Goal: Task Accomplishment & Management: Manage account settings

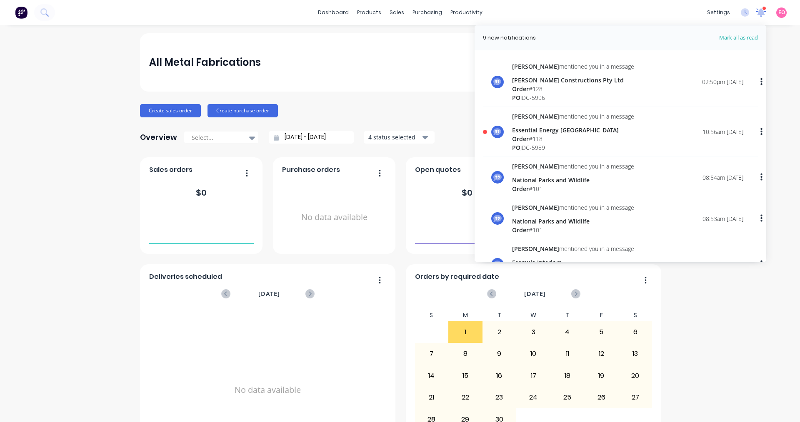
click at [757, 15] on icon at bounding box center [760, 11] width 7 height 7
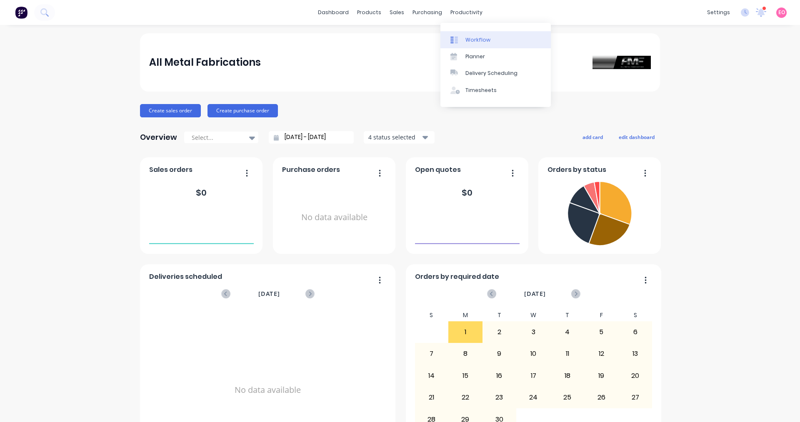
click at [474, 36] on link "Workflow" at bounding box center [495, 39] width 110 height 17
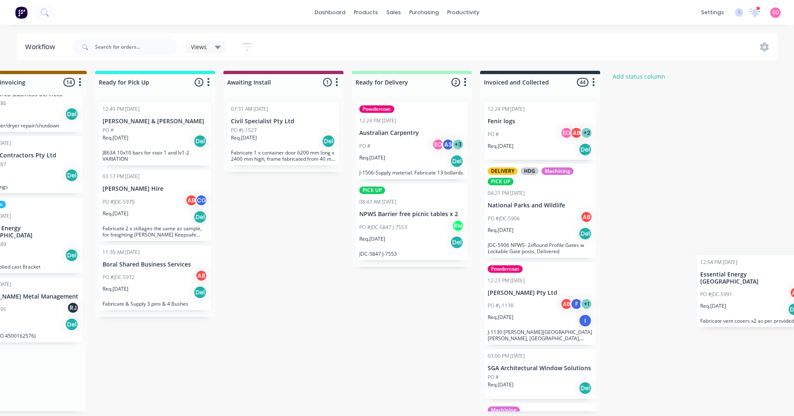
scroll to position [2, 717]
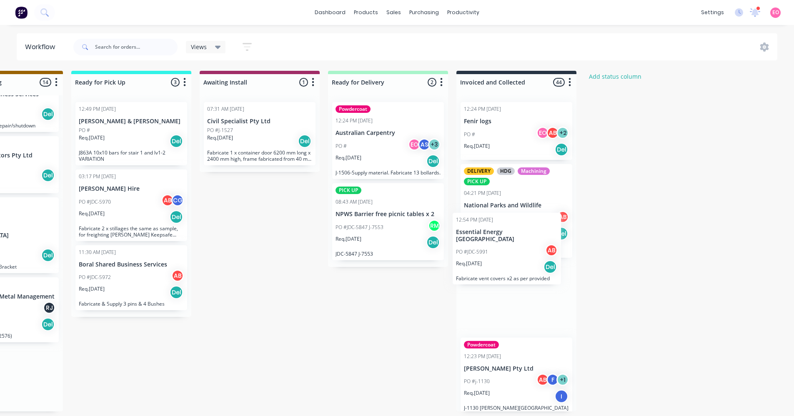
drag, startPoint x: 287, startPoint y: 287, endPoint x: 492, endPoint y: 233, distance: 212.4
click at [492, 233] on div "Submitted 10 Status colour #273444 hex #273444 Save Cancel Summaries Total orde…" at bounding box center [32, 241] width 1510 height 341
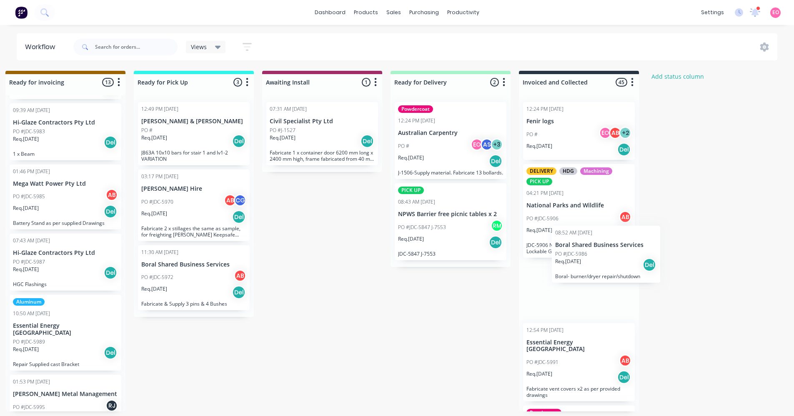
scroll to position [2, 656]
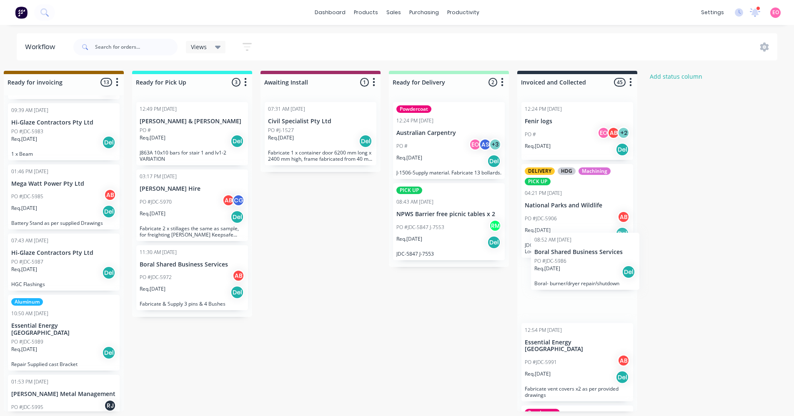
drag, startPoint x: 232, startPoint y: 264, endPoint x: 511, endPoint y: 265, distance: 279.2
click at [559, 265] on div "Submitted 10 Status colour #273444 hex #273444 Save Cancel Summaries Total orde…" at bounding box center [93, 241] width 1510 height 341
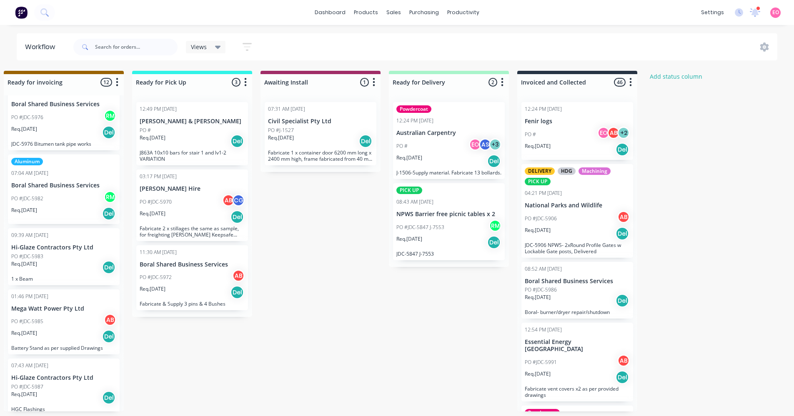
scroll to position [400, 0]
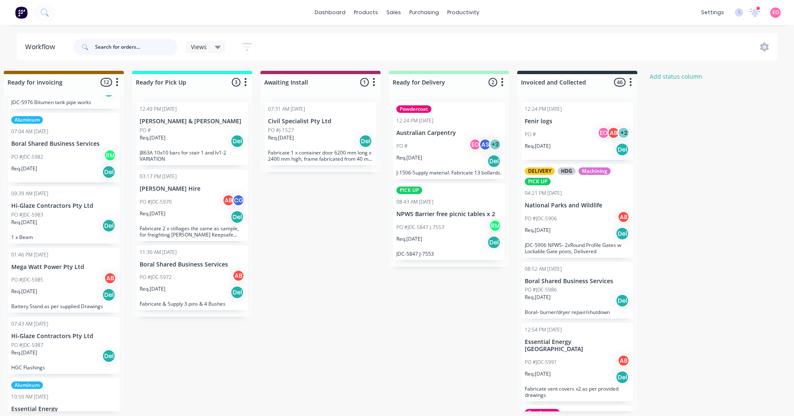
click at [112, 44] on input "text" at bounding box center [136, 47] width 82 height 17
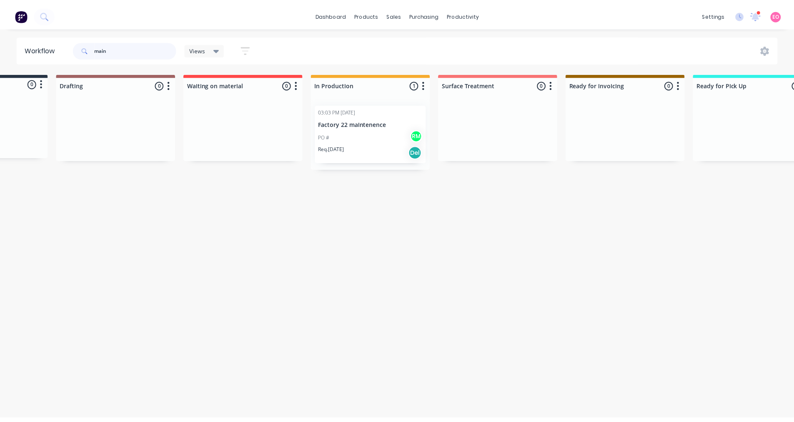
scroll to position [0, 0]
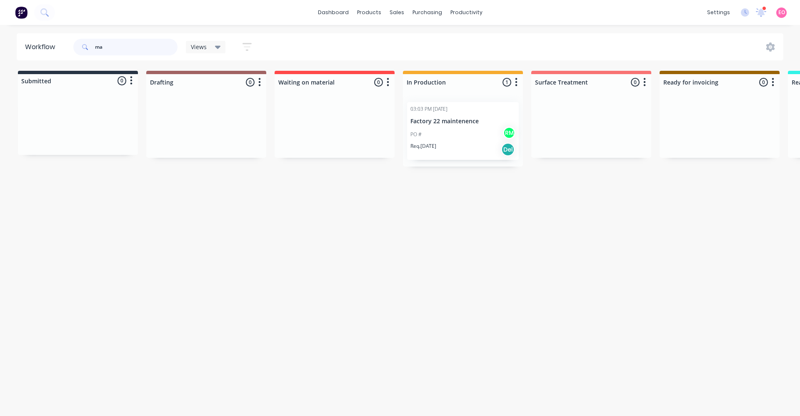
type input "m"
type input "factor"
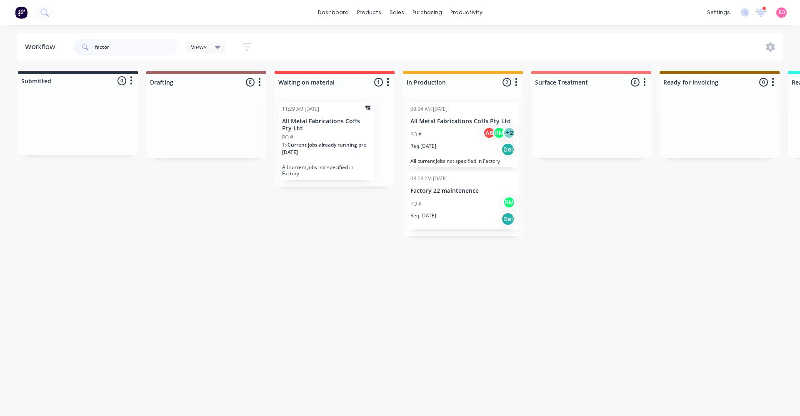
click at [440, 130] on div "PO # AB RM + 2" at bounding box center [462, 135] width 105 height 16
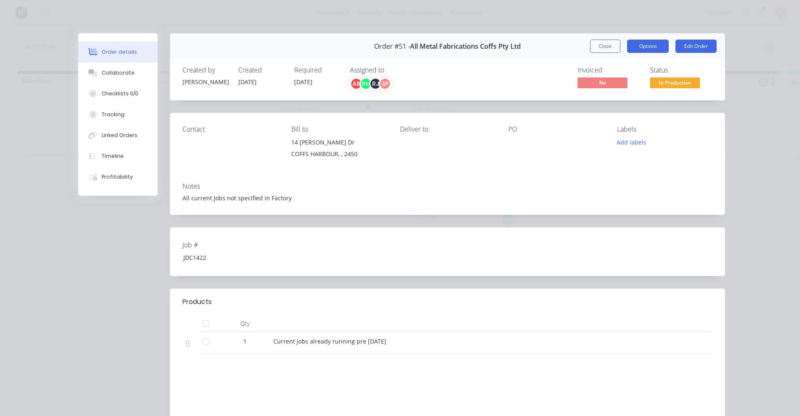
click at [634, 46] on button "Options" at bounding box center [648, 46] width 42 height 13
click at [510, 73] on div "Invoiced No Status In Production" at bounding box center [572, 78] width 279 height 24
click at [105, 116] on div "Tracking" at bounding box center [113, 114] width 23 height 7
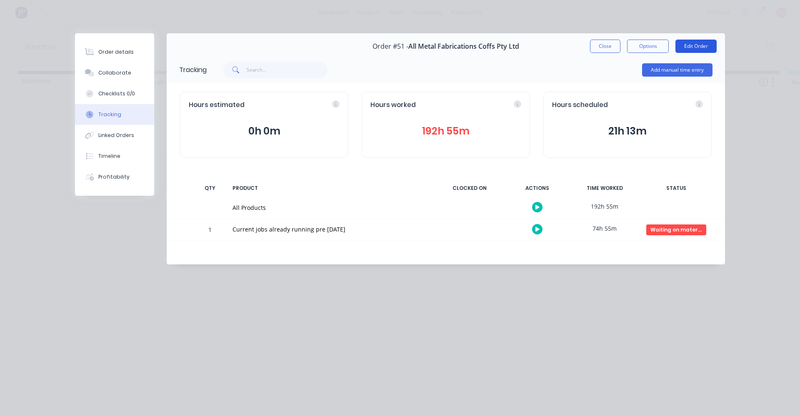
click at [699, 48] on button "Edit Order" at bounding box center [695, 46] width 41 height 13
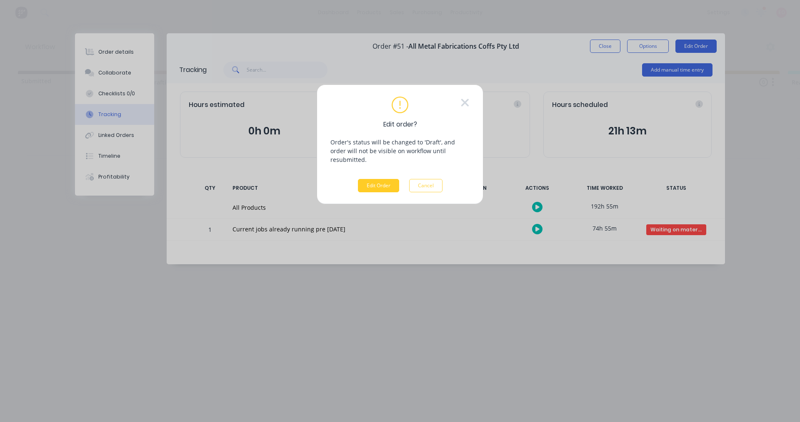
click at [366, 180] on button "Edit Order" at bounding box center [378, 185] width 41 height 13
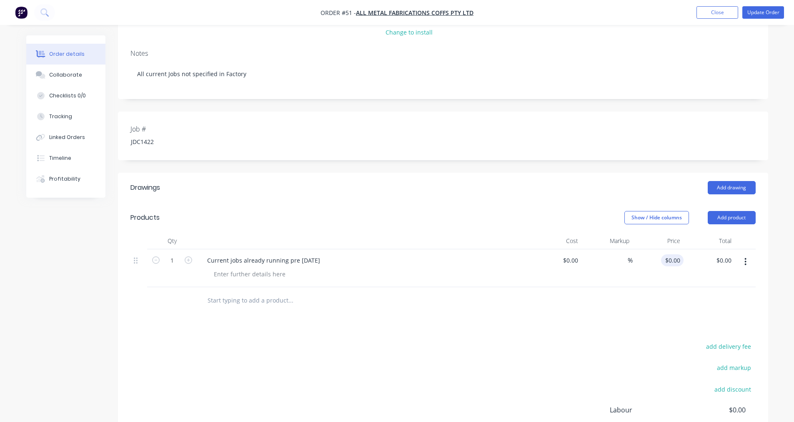
scroll to position [217, 0]
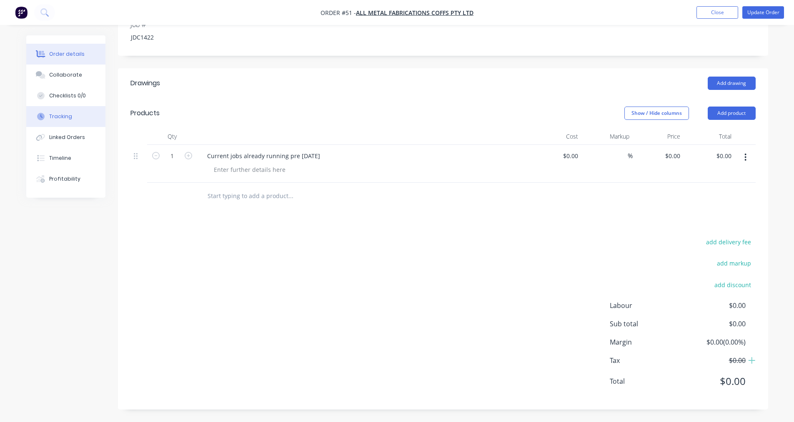
click at [62, 112] on button "Tracking" at bounding box center [65, 116] width 79 height 21
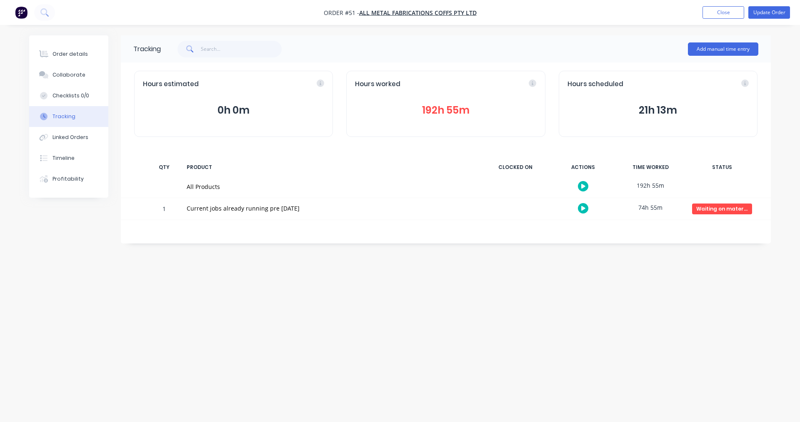
click at [658, 184] on div "192h 55m" at bounding box center [650, 185] width 62 height 19
click at [207, 190] on div "All Products" at bounding box center [330, 186] width 287 height 9
drag, startPoint x: 197, startPoint y: 190, endPoint x: 400, endPoint y: 252, distance: 212.4
click at [413, 275] on div "Tracking Add manual time entry Hours estimated 0h 0m Hours worked 192h 55m Hour…" at bounding box center [400, 195] width 742 height 320
click at [237, 189] on div "All Products" at bounding box center [330, 186] width 287 height 9
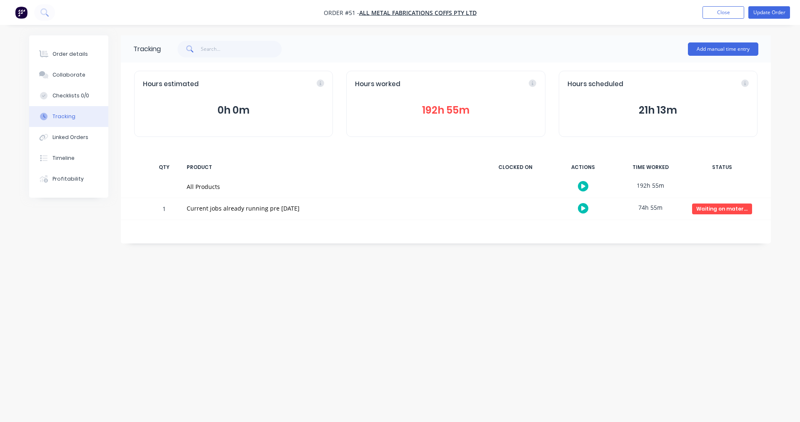
click at [233, 212] on div "Current jobs already running pre [DATE]" at bounding box center [330, 208] width 287 height 9
click at [56, 140] on div "Linked Orders" at bounding box center [70, 137] width 36 height 7
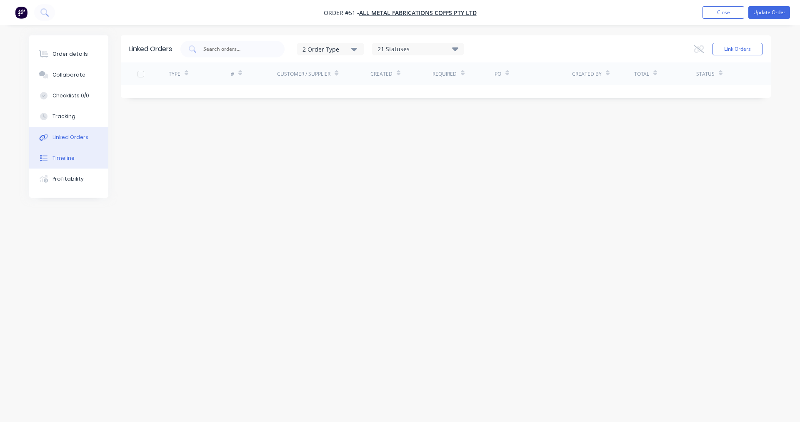
click at [61, 162] on button "Timeline" at bounding box center [68, 158] width 79 height 21
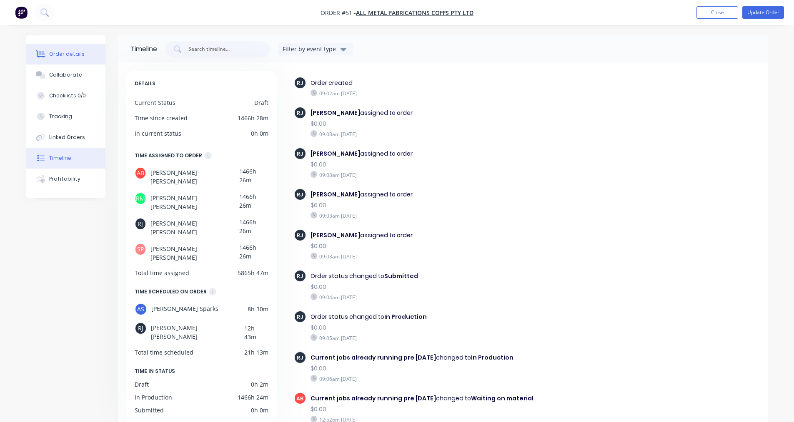
click at [68, 50] on button "Order details" at bounding box center [65, 54] width 79 height 21
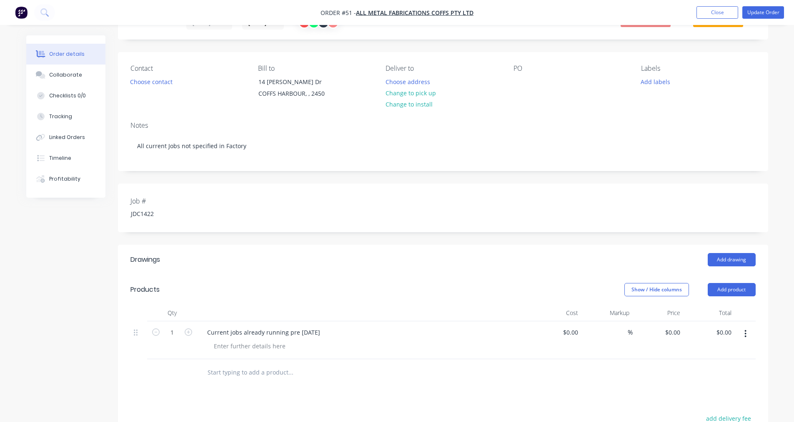
scroll to position [208, 0]
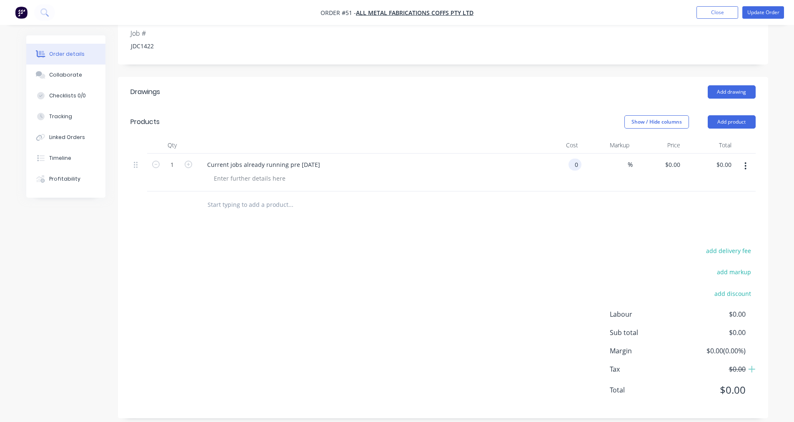
click at [580, 168] on input "0" at bounding box center [577, 165] width 10 height 12
type input "$0.01"
click at [632, 228] on div "Drawings Add drawing Products Show / Hide columns Add product Qty Cost Markup P…" at bounding box center [443, 248] width 650 height 342
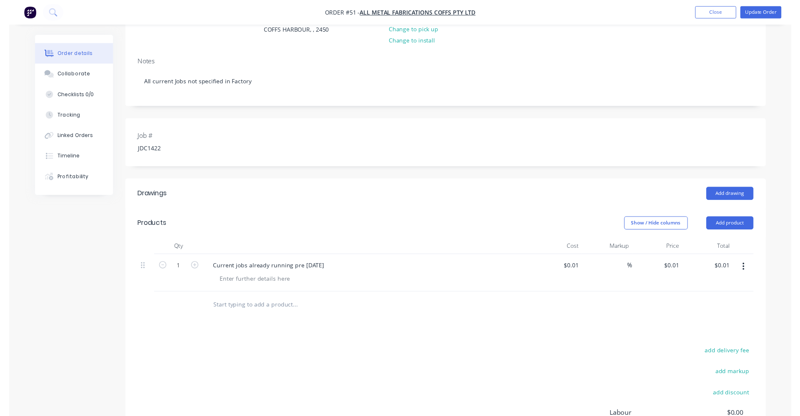
scroll to position [0, 0]
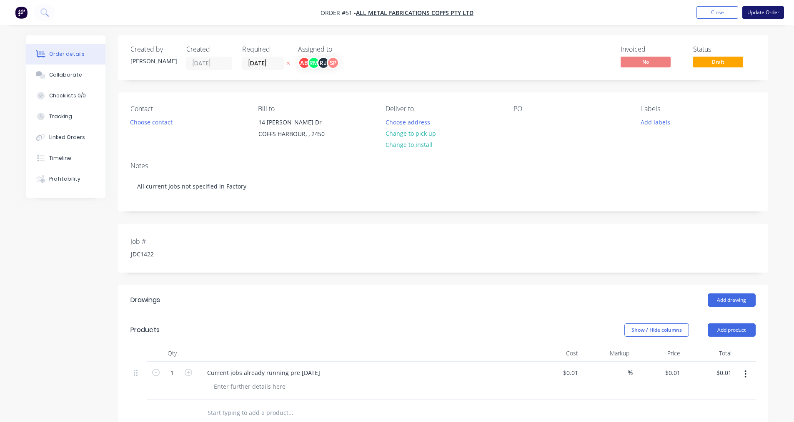
click at [752, 14] on button "Update Order" at bounding box center [763, 12] width 42 height 12
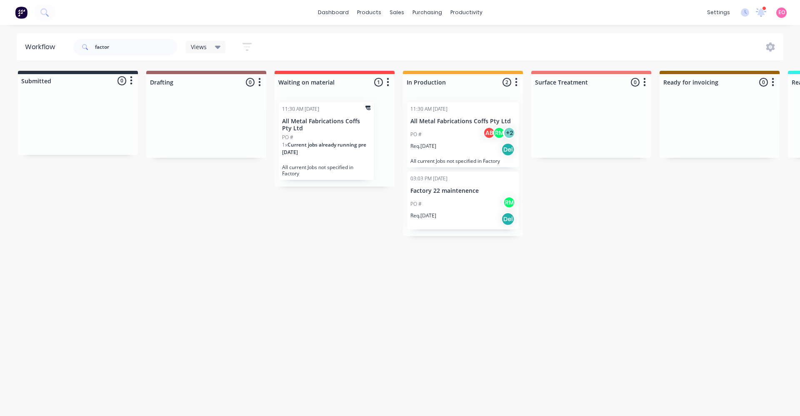
click at [457, 123] on p "All Metal Fabrications Coffs Pty Ltd" at bounding box center [462, 121] width 105 height 7
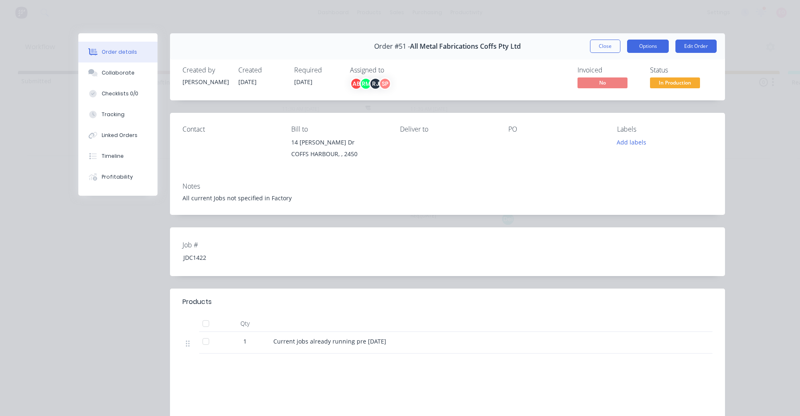
click at [638, 47] on button "Options" at bounding box center [648, 46] width 42 height 13
click at [532, 245] on div "Job # JDC1422" at bounding box center [447, 251] width 555 height 49
click at [683, 45] on button "Edit Order" at bounding box center [695, 46] width 41 height 13
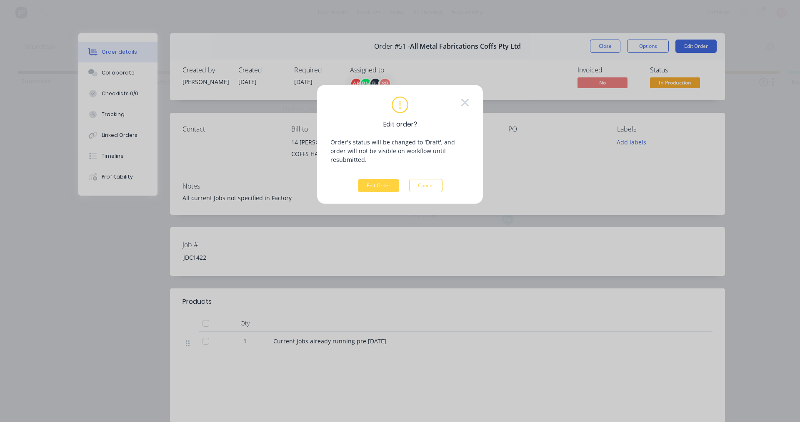
drag, startPoint x: 638, startPoint y: 251, endPoint x: 639, endPoint y: 245, distance: 6.4
click at [638, 251] on div "Edit order? Order's status will be changed to 'Draft', and order will not be vi…" at bounding box center [400, 211] width 800 height 422
click at [440, 179] on button "Cancel" at bounding box center [425, 185] width 33 height 13
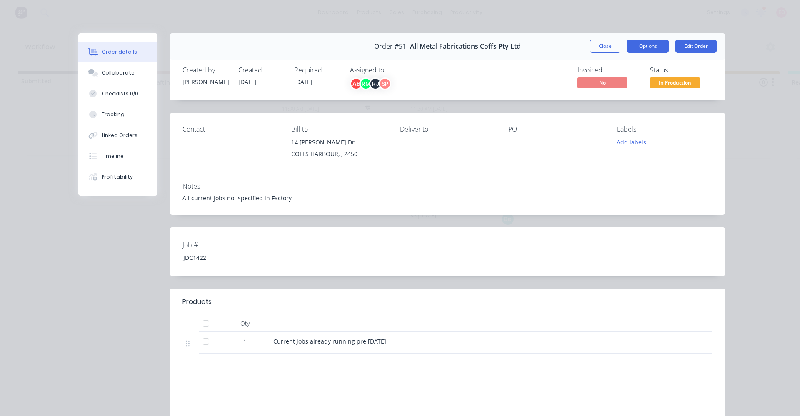
click at [640, 50] on button "Options" at bounding box center [648, 46] width 42 height 13
click at [610, 82] on div "Work Order" at bounding box center [625, 84] width 72 height 12
click at [701, 106] on div "Order #51 - All Metal Fabrications Coffs Pty Ltd Close Options Edit Order Creat…" at bounding box center [401, 267] width 647 height 469
click at [103, 178] on div "Profitability" at bounding box center [117, 176] width 31 height 7
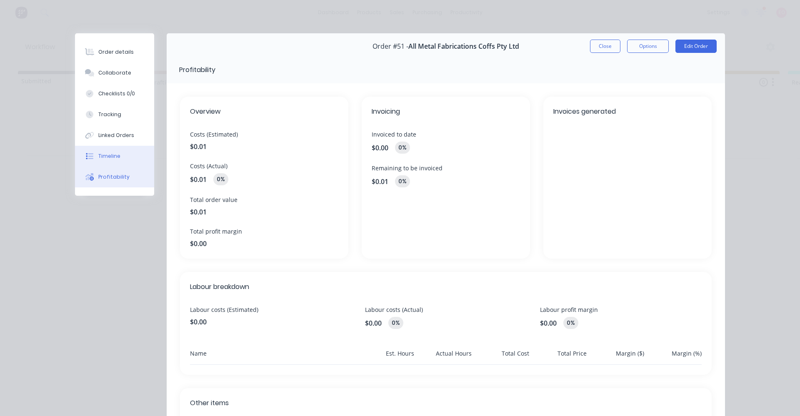
click at [102, 155] on div "Timeline" at bounding box center [109, 155] width 22 height 7
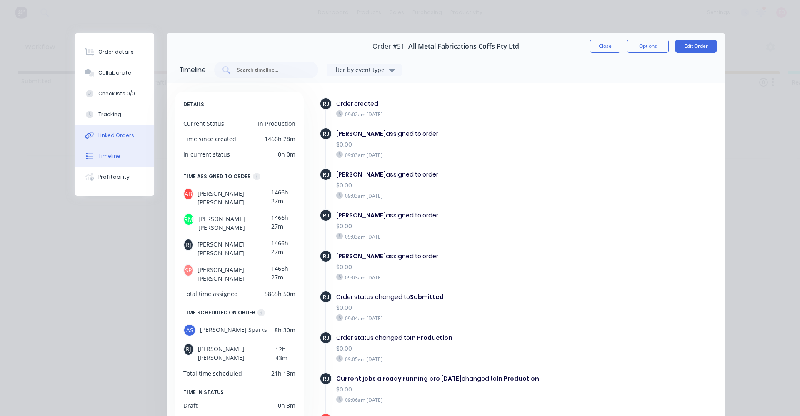
click at [120, 136] on div "Linked Orders" at bounding box center [116, 135] width 36 height 7
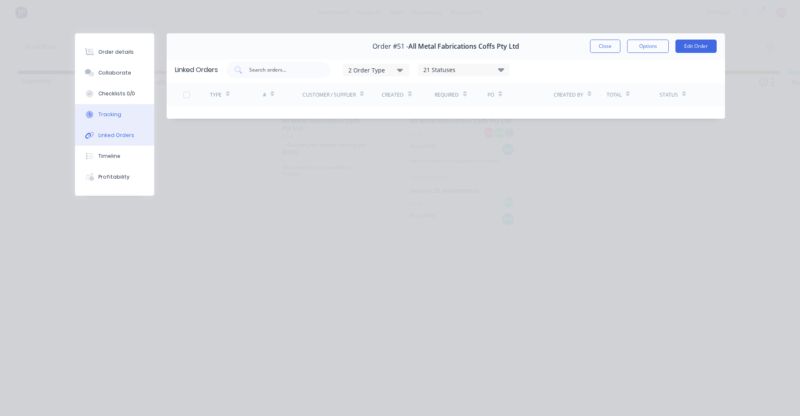
click at [127, 111] on button "Tracking" at bounding box center [114, 114] width 79 height 21
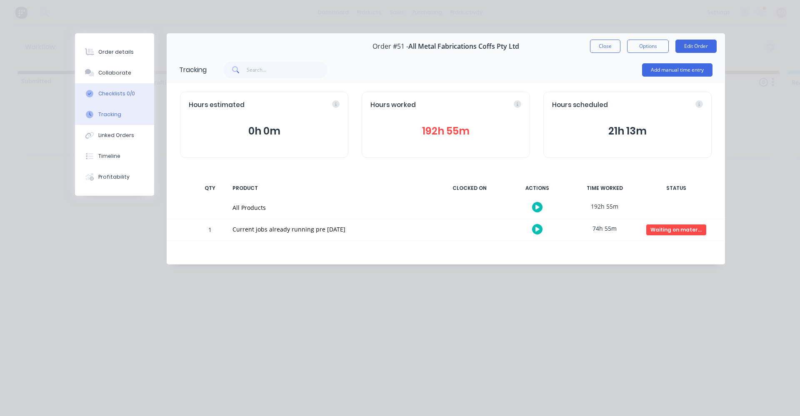
click at [127, 87] on button "Checklists 0/0" at bounding box center [114, 93] width 79 height 21
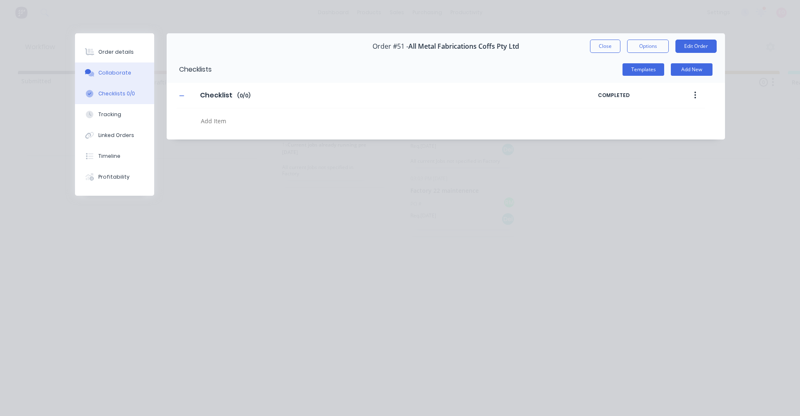
click at [128, 73] on button "Collaborate" at bounding box center [114, 72] width 79 height 21
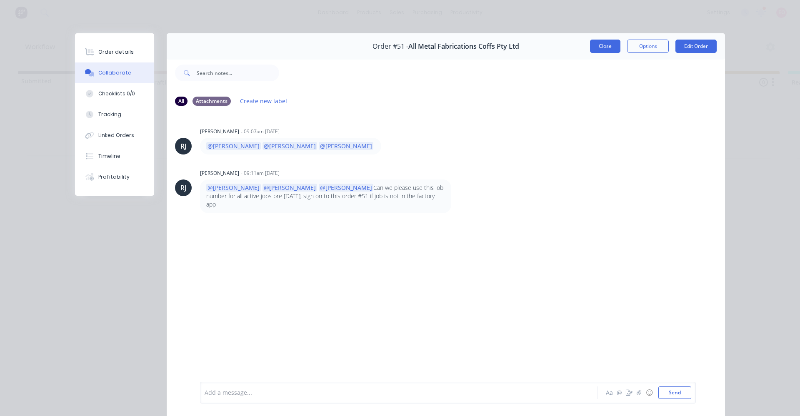
click at [607, 47] on button "Close" at bounding box center [605, 46] width 30 height 13
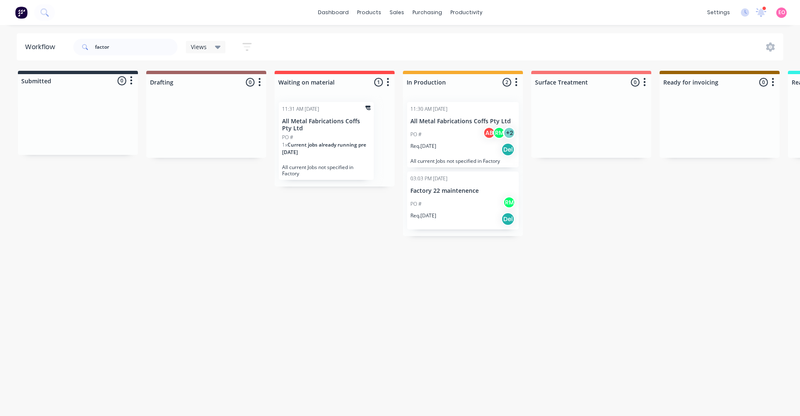
click at [452, 131] on div "PO # AB RM + 2" at bounding box center [462, 135] width 105 height 16
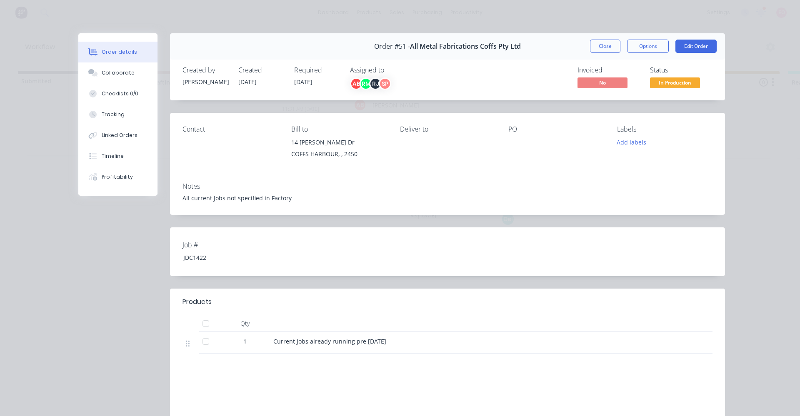
click at [380, 82] on div "SP" at bounding box center [385, 83] width 12 height 12
click at [655, 90] on div "Created by [PERSON_NAME] Created [DATE] Required [DATE] Assigned to AB RM RJ SP…" at bounding box center [447, 78] width 555 height 44
click at [661, 82] on span "In Production" at bounding box center [675, 82] width 50 height 10
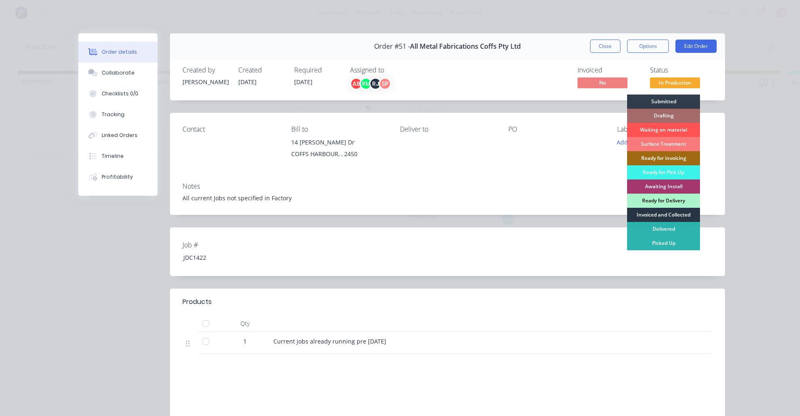
click at [669, 215] on div "Invoiced and Collected" at bounding box center [663, 215] width 73 height 14
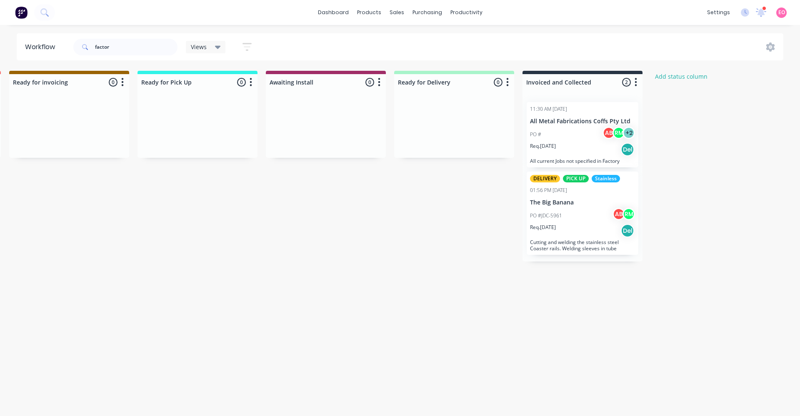
scroll to position [0, 668]
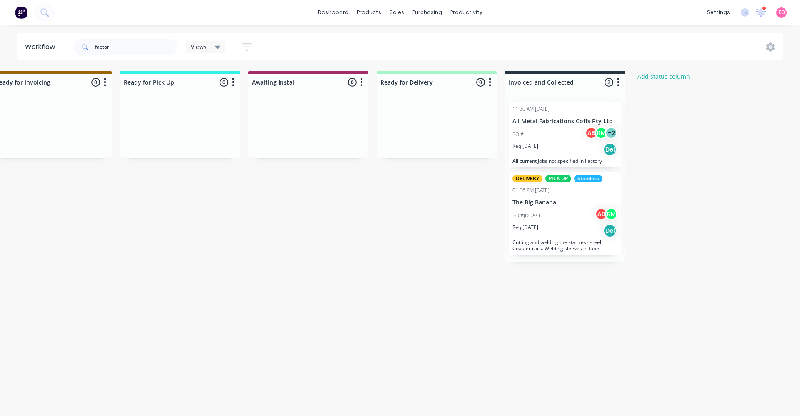
click at [535, 130] on div "PO # AB RM + 2" at bounding box center [564, 135] width 105 height 16
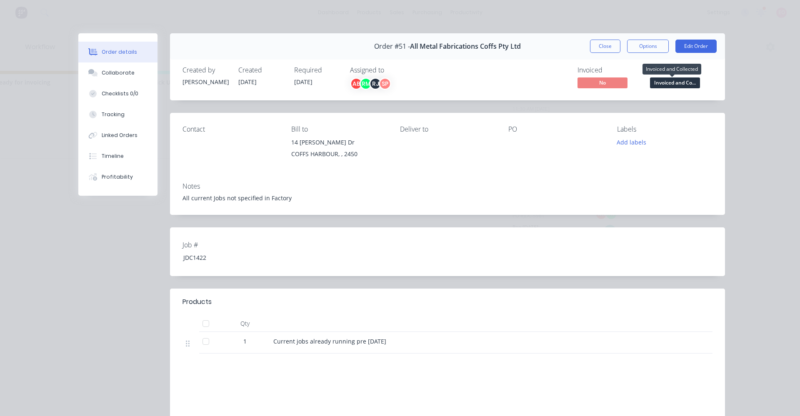
click at [664, 85] on span "Invoiced and Co..." at bounding box center [675, 82] width 50 height 10
click at [708, 106] on div "Order #51 - All Metal Fabrications Coffs Pty Ltd Close Options Edit Order Creat…" at bounding box center [401, 267] width 647 height 469
click at [657, 45] on button "Options" at bounding box center [648, 46] width 42 height 13
click at [538, 174] on div "Contact Bill to 14 [PERSON_NAME] Dr COFFS HARBOUR, , 2450 Deliver to PO Labels …" at bounding box center [447, 144] width 555 height 63
click at [120, 175] on div "Profitability" at bounding box center [117, 176] width 31 height 7
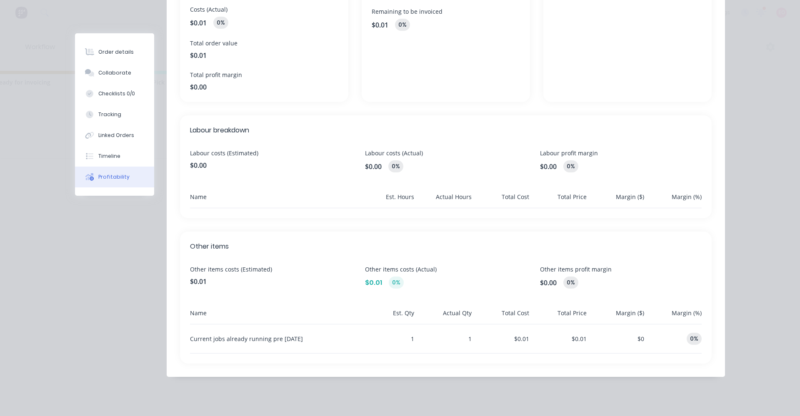
scroll to position [157, 0]
click at [123, 135] on div "Linked Orders" at bounding box center [116, 135] width 36 height 7
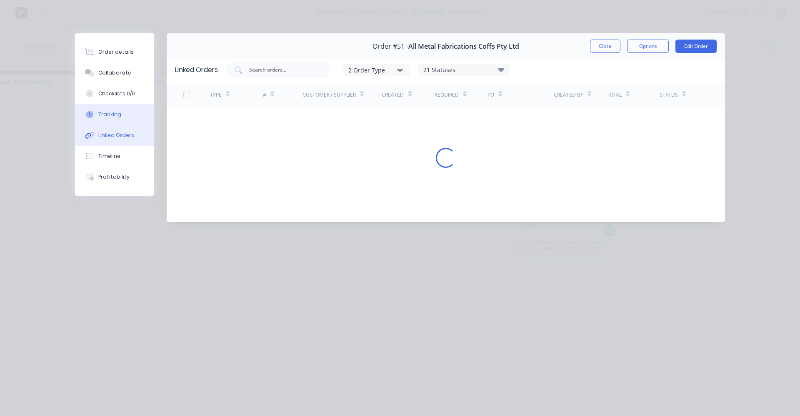
scroll to position [0, 0]
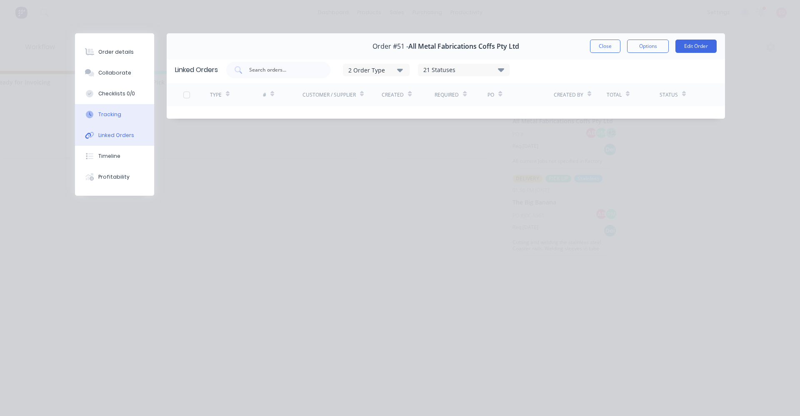
click at [118, 116] on div "Tracking" at bounding box center [109, 114] width 23 height 7
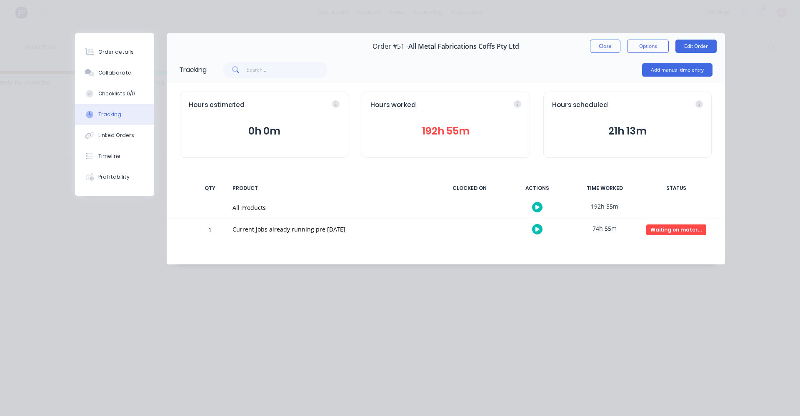
drag, startPoint x: 252, startPoint y: 231, endPoint x: 257, endPoint y: 231, distance: 5.8
click at [253, 231] on div "Current jobs already running pre [DATE]" at bounding box center [330, 229] width 196 height 9
click at [416, 226] on div "Current jobs already running pre [DATE]" at bounding box center [330, 229] width 196 height 9
click at [112, 137] on div "Linked Orders" at bounding box center [116, 135] width 36 height 7
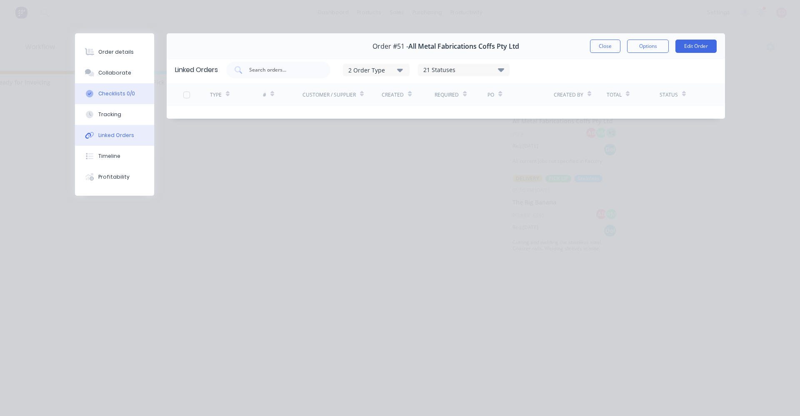
click at [125, 101] on button "Checklists 0/0" at bounding box center [114, 93] width 79 height 21
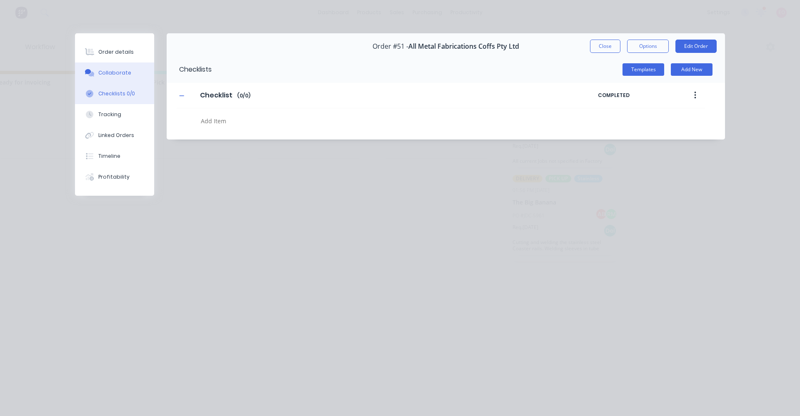
click at [129, 73] on button "Collaborate" at bounding box center [114, 72] width 79 height 21
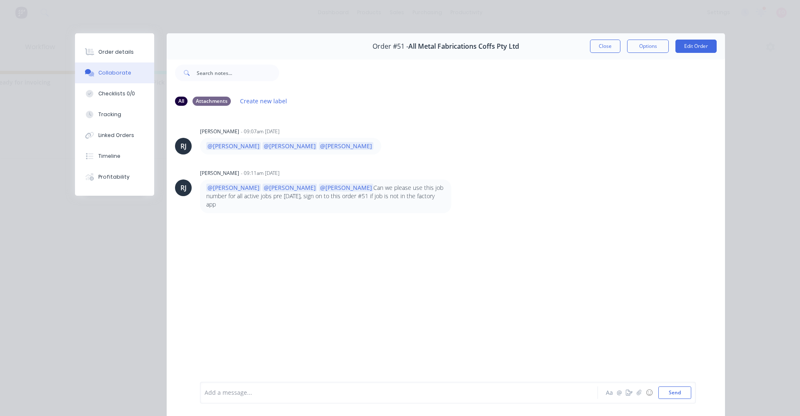
click at [147, 34] on div "Order details Collaborate Checklists 0/0 Tracking Linked Orders Timeline Profit…" at bounding box center [114, 114] width 79 height 162
click at [131, 47] on button "Order details" at bounding box center [114, 52] width 79 height 21
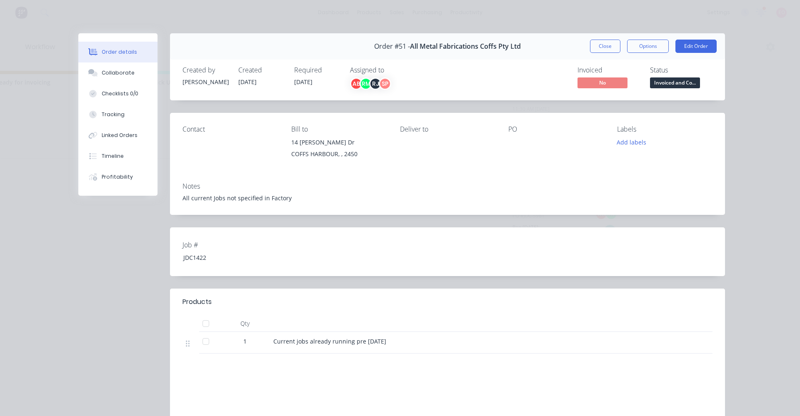
click at [597, 80] on span "No" at bounding box center [602, 82] width 50 height 10
click at [590, 82] on span "No" at bounding box center [602, 82] width 50 height 10
click at [652, 47] on button "Options" at bounding box center [648, 46] width 42 height 13
click at [706, 47] on button "Edit Order" at bounding box center [695, 46] width 41 height 13
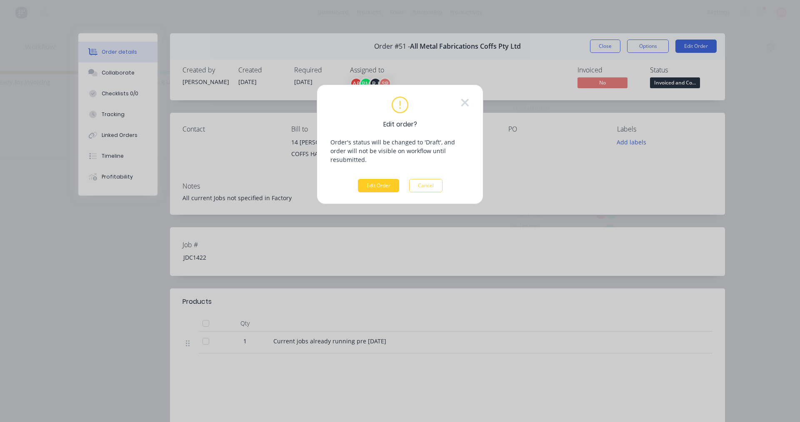
drag, startPoint x: 369, startPoint y: 178, endPoint x: 374, endPoint y: 179, distance: 5.2
click at [370, 179] on button "Edit Order" at bounding box center [378, 185] width 41 height 13
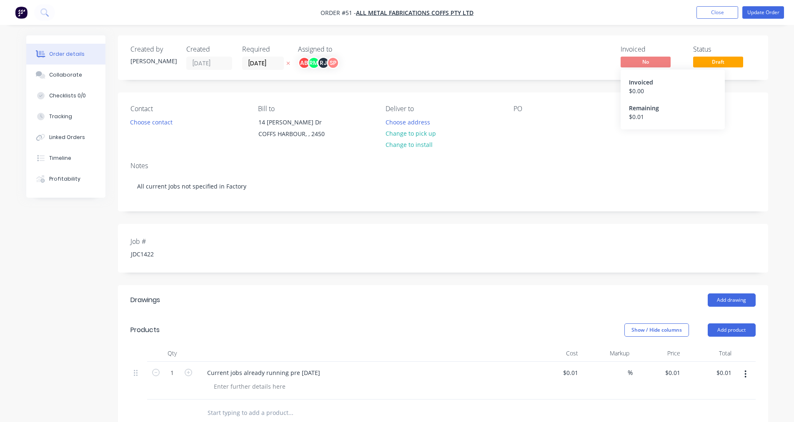
click at [647, 112] on div "Remaining" at bounding box center [672, 108] width 87 height 9
drag, startPoint x: 640, startPoint y: 111, endPoint x: 628, endPoint y: 70, distance: 43.0
click at [640, 111] on div "Remaining" at bounding box center [672, 108] width 87 height 9
drag, startPoint x: 628, startPoint y: 66, endPoint x: 628, endPoint y: 71, distance: 4.6
click at [628, 67] on span "No" at bounding box center [645, 62] width 50 height 10
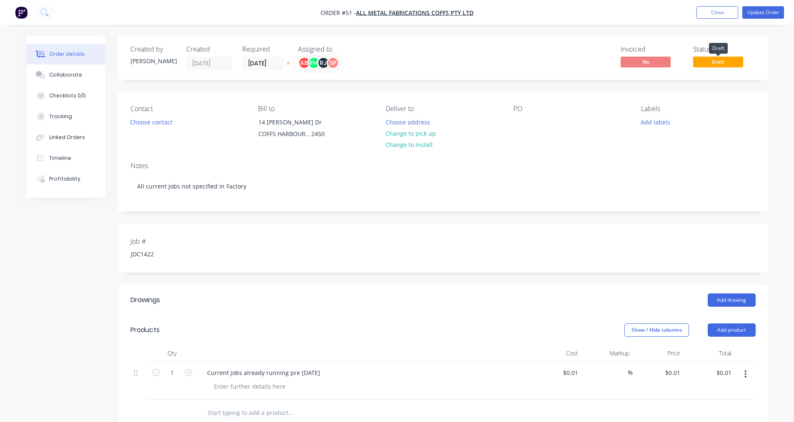
click at [717, 60] on span "Draft" at bounding box center [718, 62] width 50 height 10
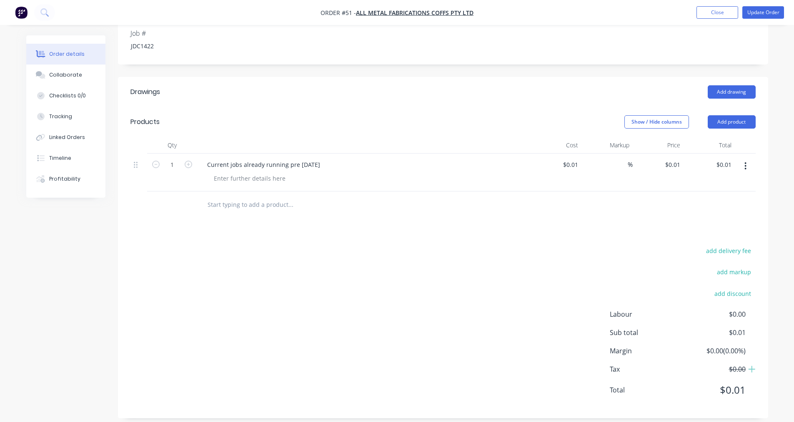
scroll to position [217, 0]
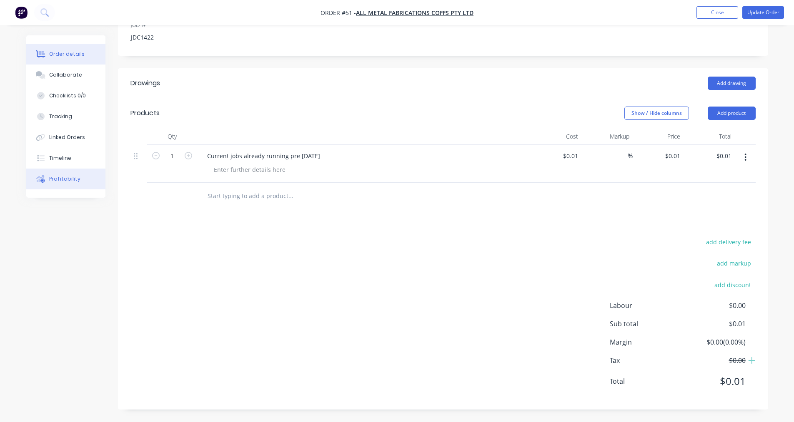
click at [71, 182] on div "Profitability" at bounding box center [64, 178] width 31 height 7
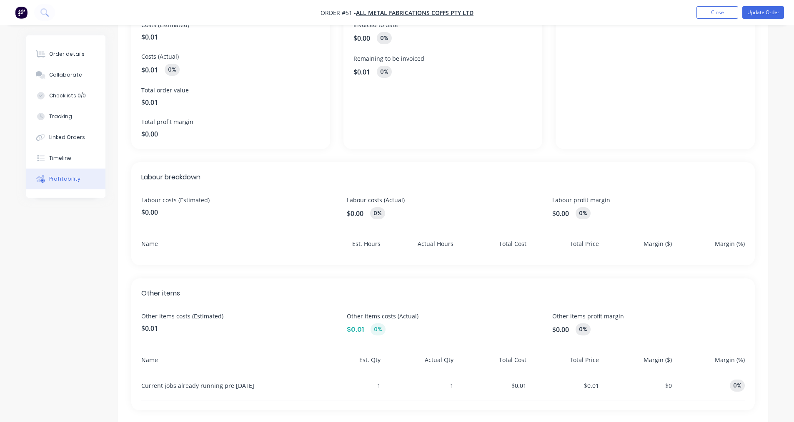
scroll to position [104, 0]
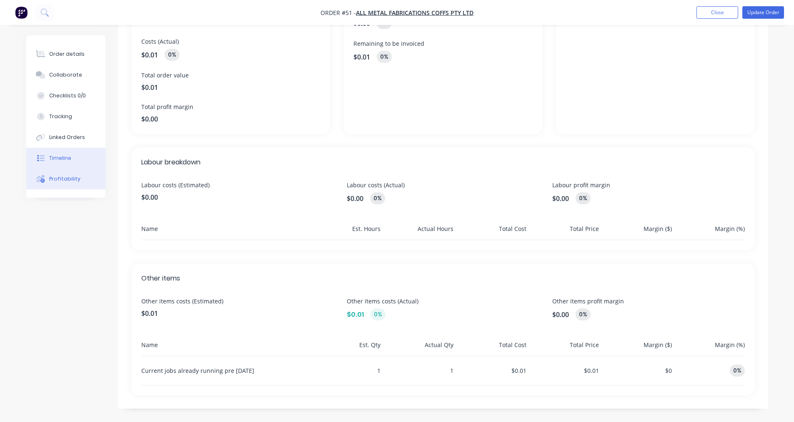
click at [54, 157] on div "Timeline" at bounding box center [60, 158] width 22 height 7
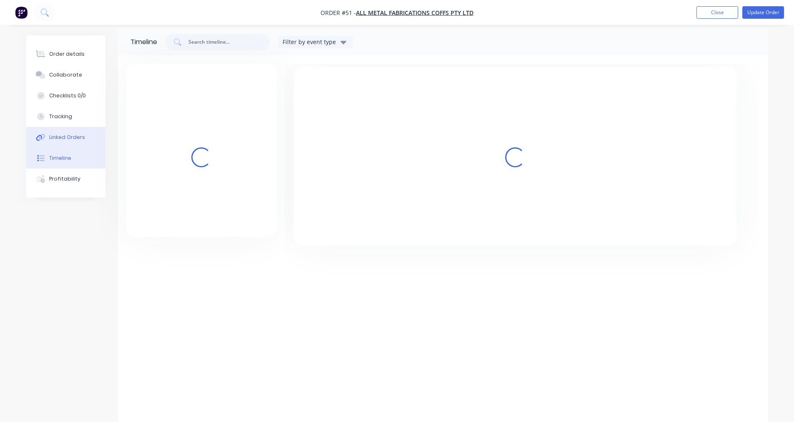
scroll to position [62, 0]
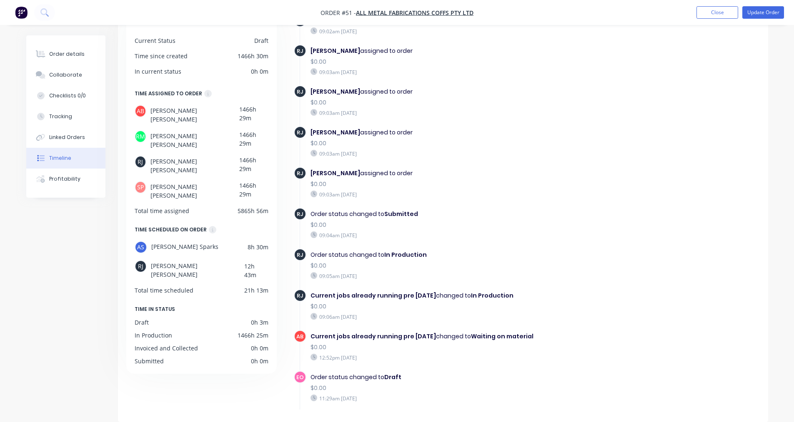
click at [165, 344] on div "Invoiced and Collected" at bounding box center [166, 348] width 63 height 9
click at [88, 135] on button "Linked Orders" at bounding box center [65, 137] width 79 height 21
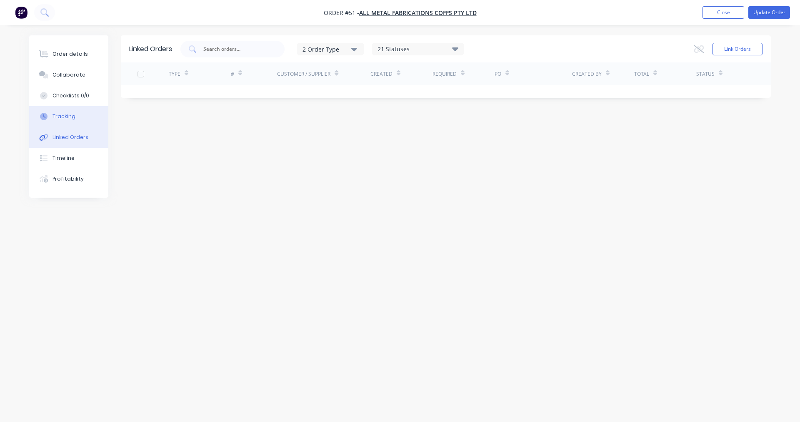
click at [80, 121] on button "Tracking" at bounding box center [68, 116] width 79 height 21
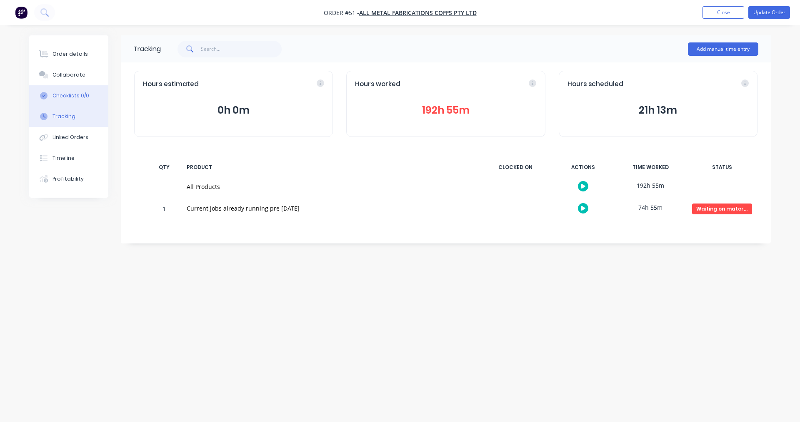
click at [76, 103] on button "Checklists 0/0" at bounding box center [68, 95] width 79 height 21
type textarea "x"
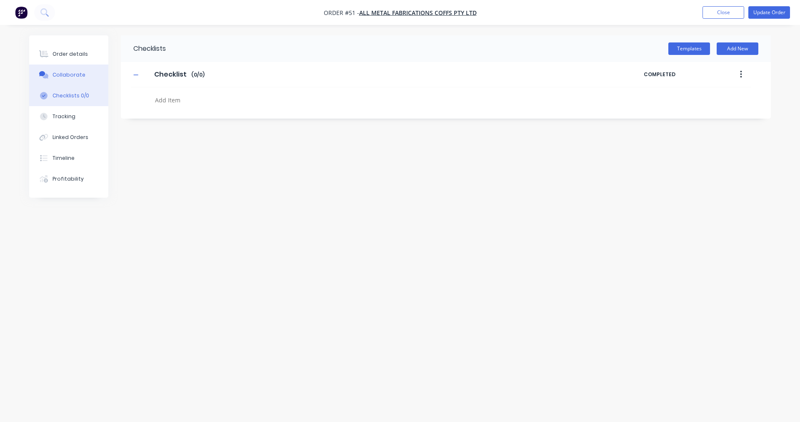
click at [75, 75] on div "Collaborate" at bounding box center [68, 74] width 33 height 7
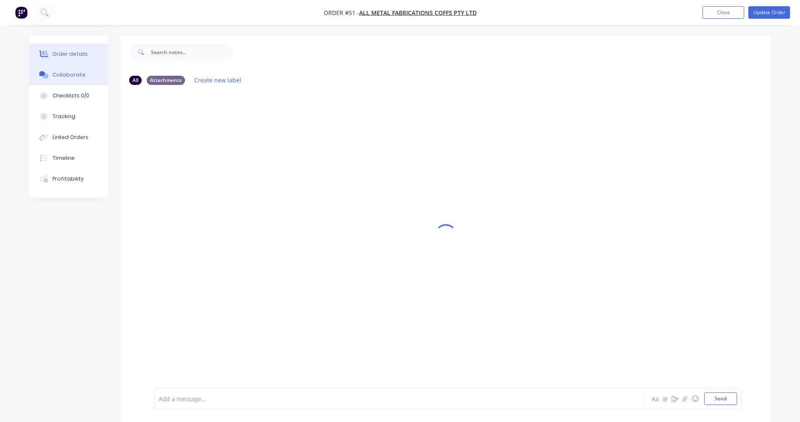
click at [74, 52] on div "Order details" at bounding box center [69, 53] width 35 height 7
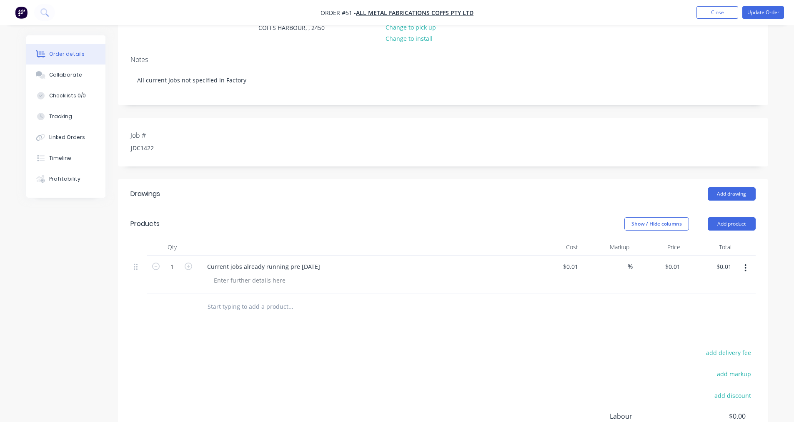
scroll to position [217, 0]
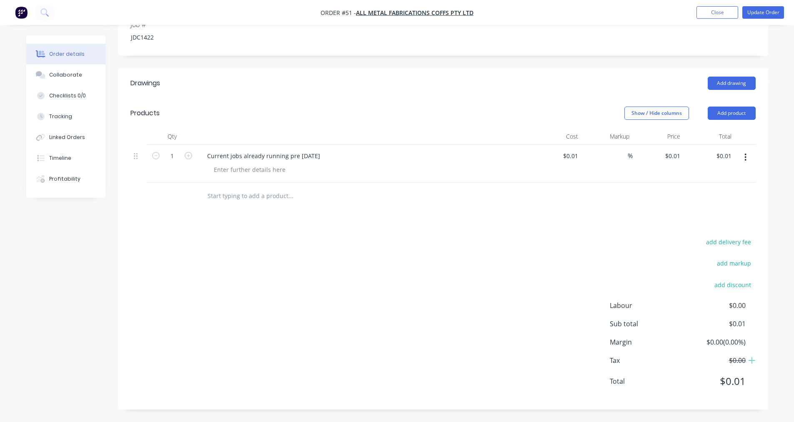
click at [622, 390] on div "Labour $0.00 Sub total $0.01 Margin $0.00 ( 0.00 %) Tax $0.00 Total $0.01" at bounding box center [683, 349] width 146 height 97
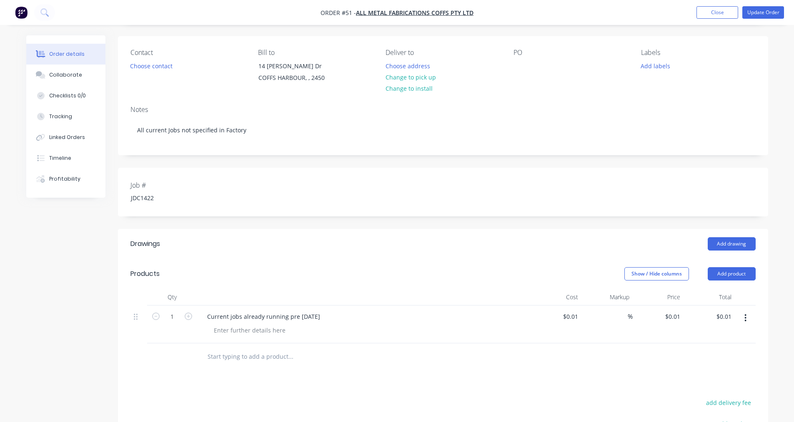
scroll to position [0, 0]
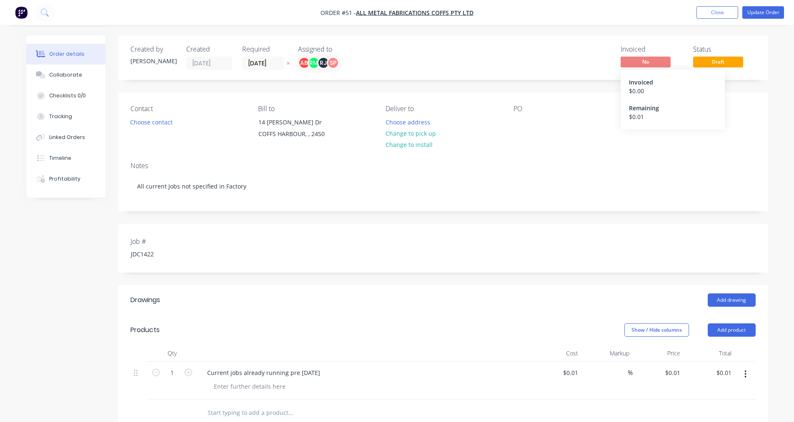
click at [650, 64] on span "No" at bounding box center [645, 62] width 50 height 10
drag, startPoint x: 647, startPoint y: 57, endPoint x: 642, endPoint y: 63, distance: 8.0
click at [642, 63] on span "No" at bounding box center [645, 62] width 50 height 10
click at [637, 62] on span "No" at bounding box center [645, 62] width 50 height 10
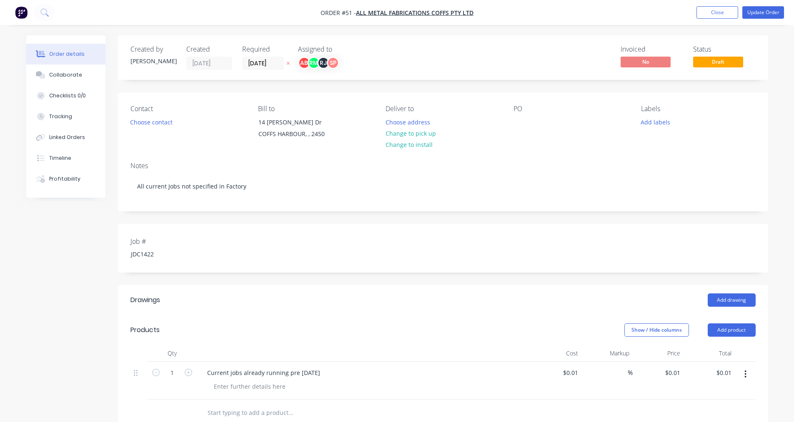
click at [666, 62] on span "No" at bounding box center [645, 62] width 50 height 10
click at [674, 65] on div "No" at bounding box center [651, 63] width 62 height 12
click at [709, 61] on span "Draft" at bounding box center [718, 62] width 50 height 10
click at [628, 62] on span "No" at bounding box center [645, 62] width 50 height 10
click at [647, 112] on div "Remaining" at bounding box center [672, 108] width 87 height 9
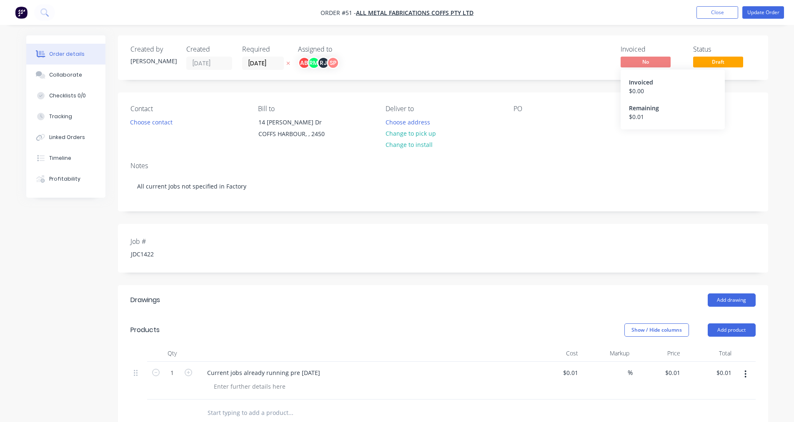
click at [640, 116] on div "$ 0.01" at bounding box center [672, 116] width 87 height 9
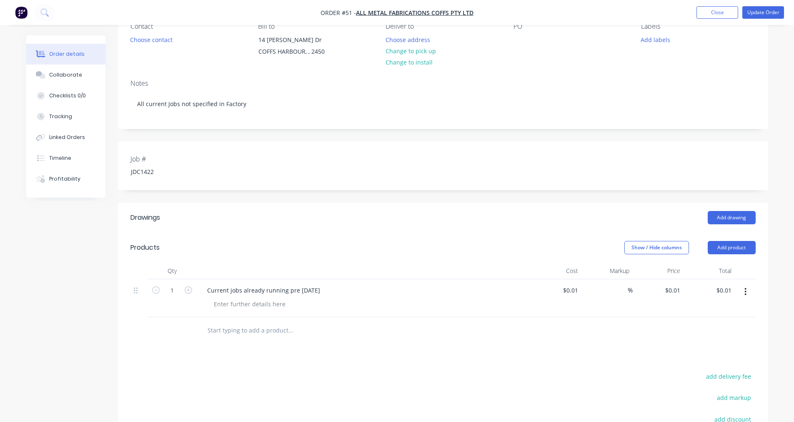
scroll to position [167, 0]
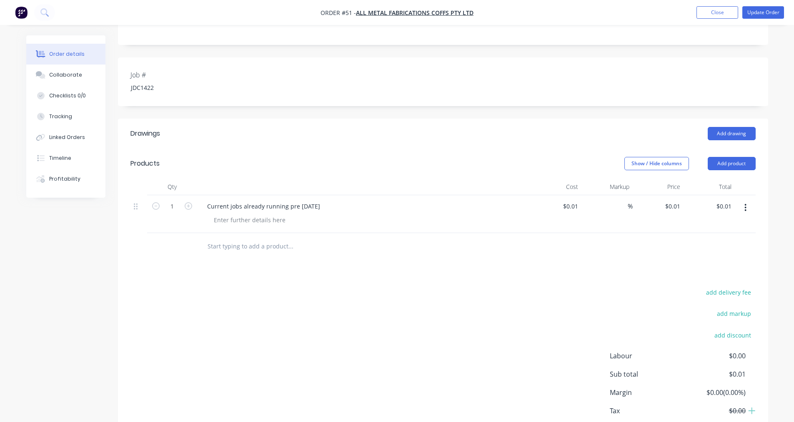
click at [745, 209] on icon "button" at bounding box center [745, 207] width 2 height 9
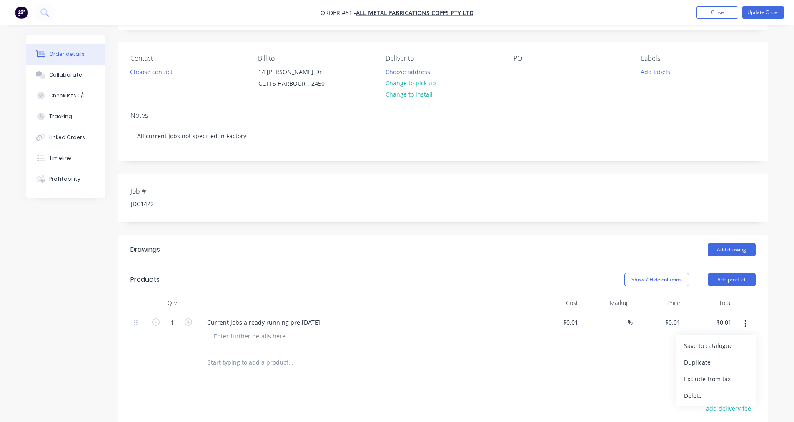
scroll to position [0, 0]
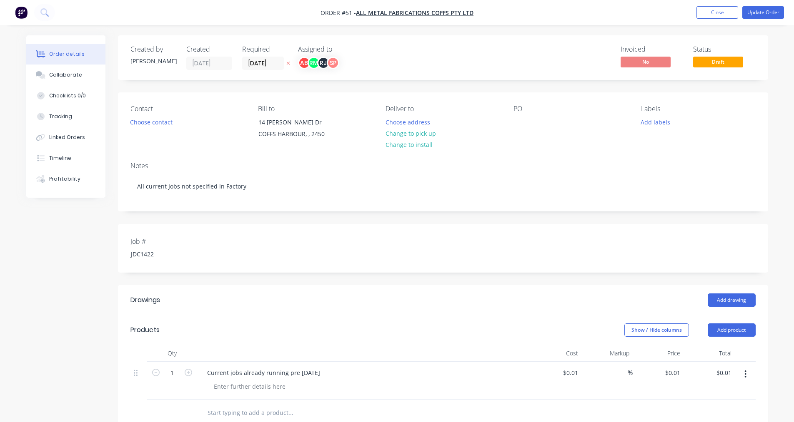
drag, startPoint x: 707, startPoint y: 11, endPoint x: 555, endPoint y: 26, distance: 152.4
click at [707, 12] on button "Close" at bounding box center [717, 12] width 42 height 12
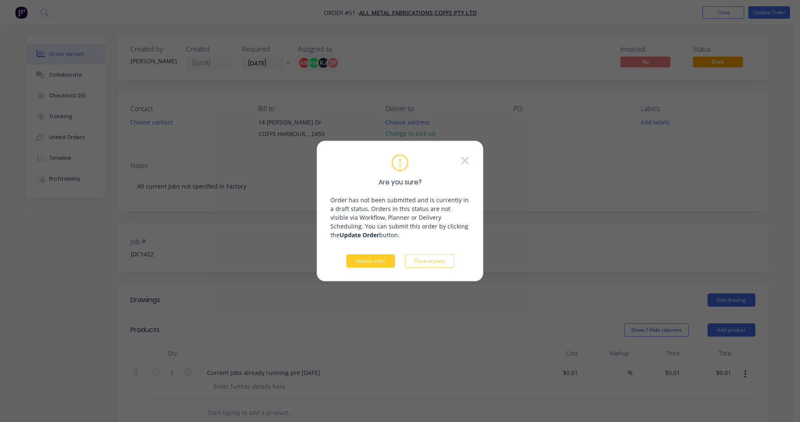
click at [387, 262] on button "Update order" at bounding box center [370, 261] width 49 height 13
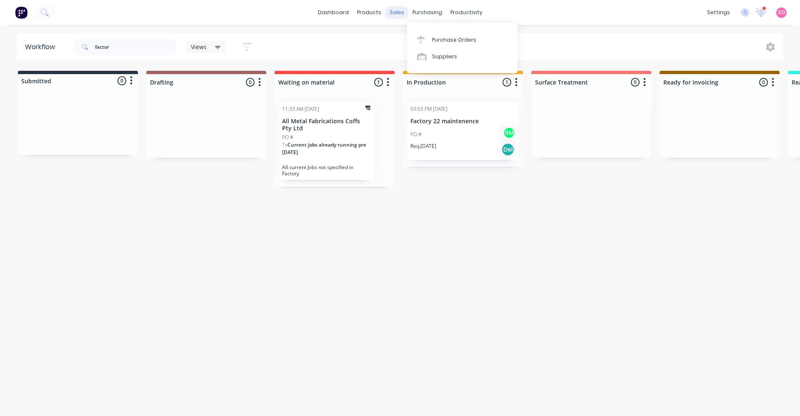
click at [401, 12] on div "sales" at bounding box center [396, 12] width 23 height 12
click at [395, 12] on div "sales" at bounding box center [396, 12] width 23 height 12
click at [420, 40] on div "Sales Orders" at bounding box center [427, 39] width 34 height 7
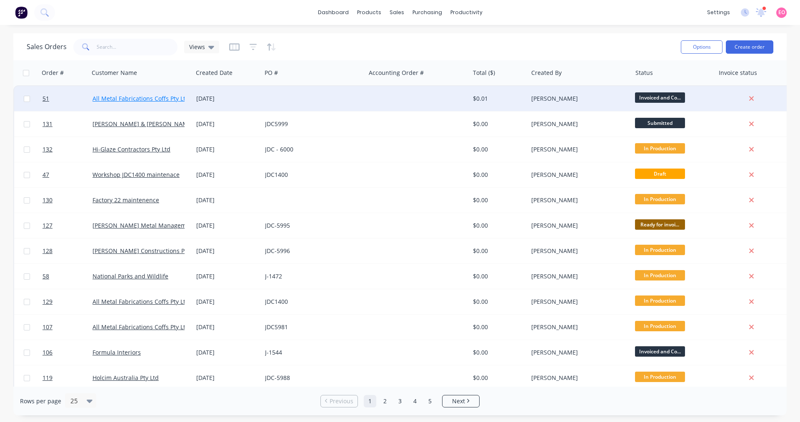
click at [133, 95] on link "All Metal Fabrications Coffs Pty Ltd" at bounding box center [140, 99] width 97 height 8
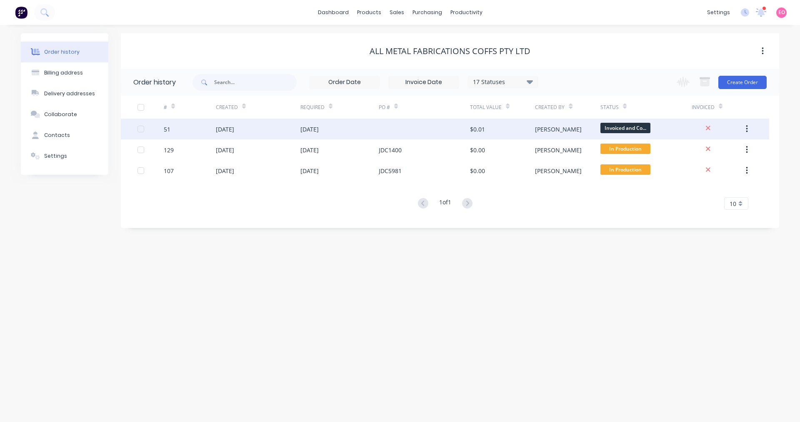
click at [176, 125] on div "51" at bounding box center [190, 129] width 52 height 21
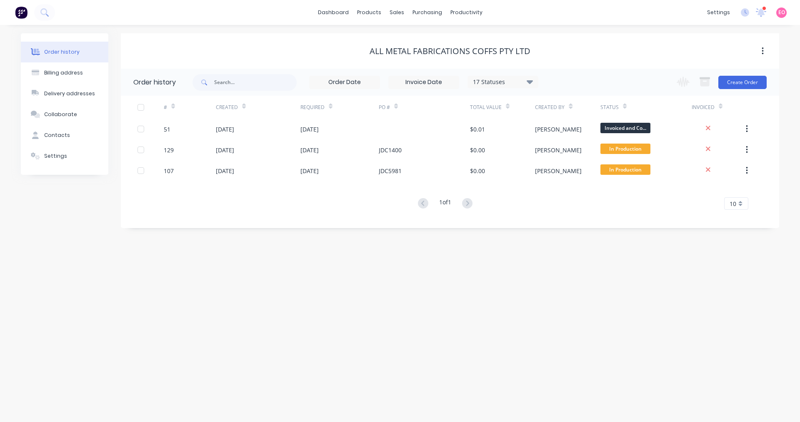
click at [139, 107] on div at bounding box center [140, 107] width 17 height 17
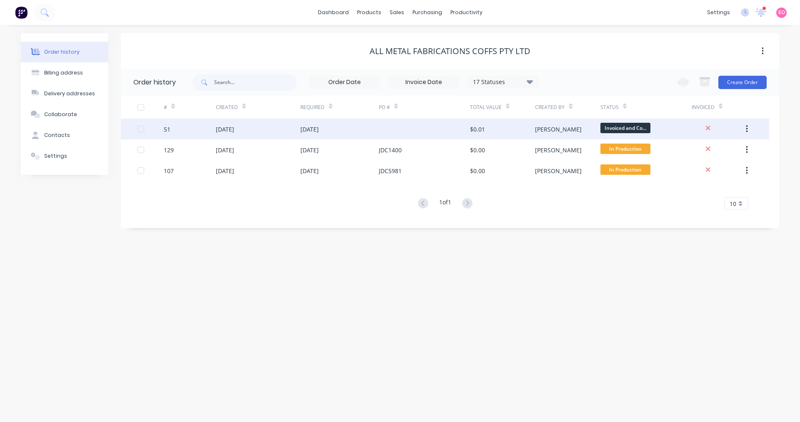
click at [135, 136] on div "51 [DATE] [DATE] $0.01 [PERSON_NAME] Invoiced and Co..." at bounding box center [445, 129] width 648 height 21
click at [140, 129] on div at bounding box center [140, 129] width 17 height 17
click at [746, 129] on icon "button" at bounding box center [747, 129] width 2 height 9
click at [764, 50] on button "button" at bounding box center [763, 51] width 20 height 15
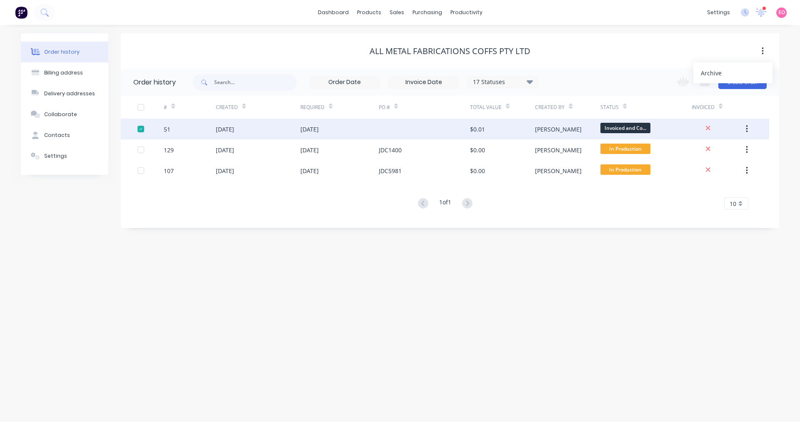
click at [764, 50] on button "button" at bounding box center [763, 51] width 20 height 15
click at [547, 128] on div "[PERSON_NAME]" at bounding box center [558, 129] width 47 height 9
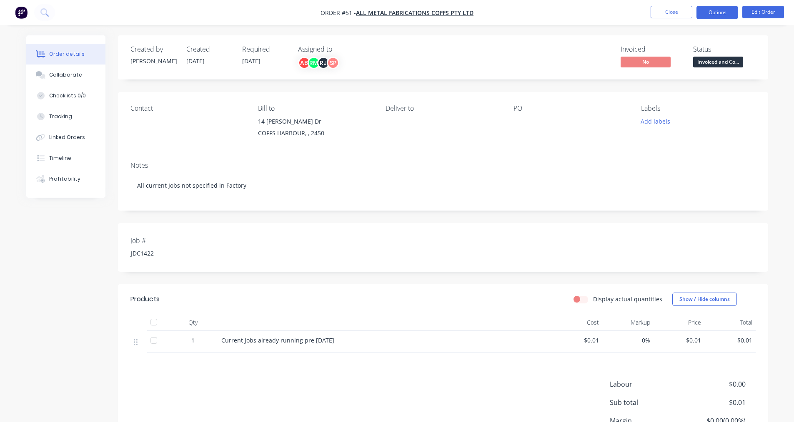
click at [718, 14] on button "Options" at bounding box center [717, 12] width 42 height 13
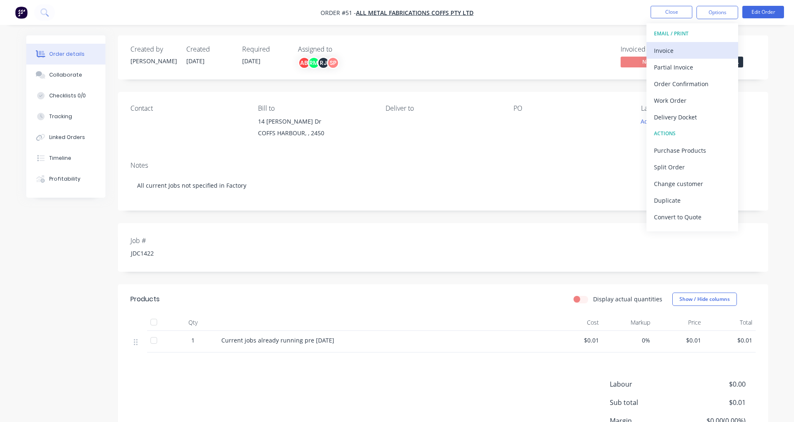
click at [686, 52] on div "Invoice" at bounding box center [692, 51] width 77 height 12
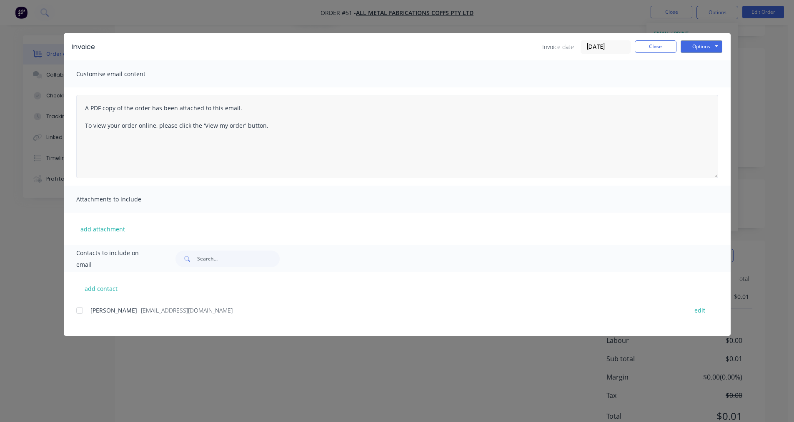
scroll to position [79, 0]
click at [698, 49] on button "Options" at bounding box center [701, 46] width 42 height 12
click at [695, 60] on button "Preview" at bounding box center [706, 62] width 53 height 14
click at [667, 49] on button "Close" at bounding box center [656, 46] width 42 height 12
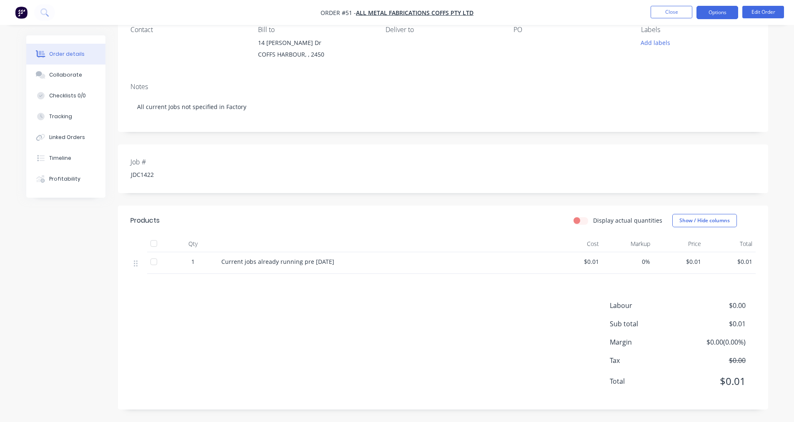
click at [722, 17] on button "Options" at bounding box center [717, 12] width 42 height 13
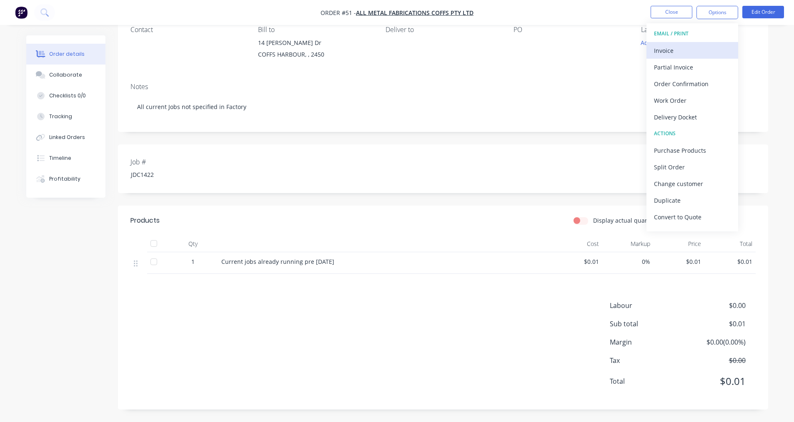
click at [689, 49] on div "Invoice" at bounding box center [692, 51] width 77 height 12
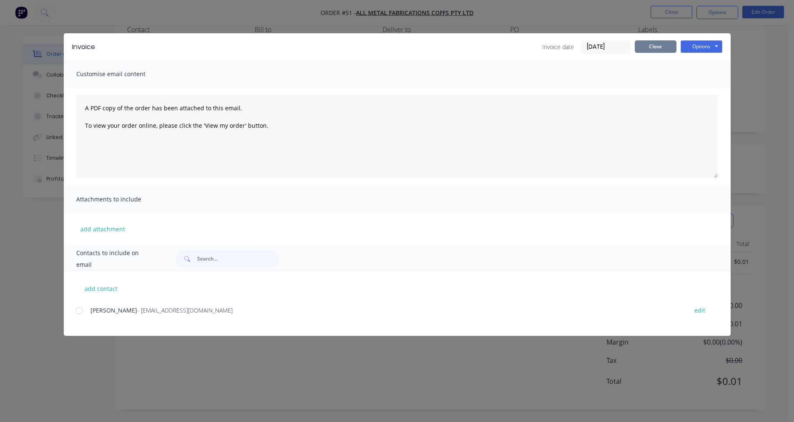
click at [657, 47] on button "Close" at bounding box center [656, 46] width 42 height 12
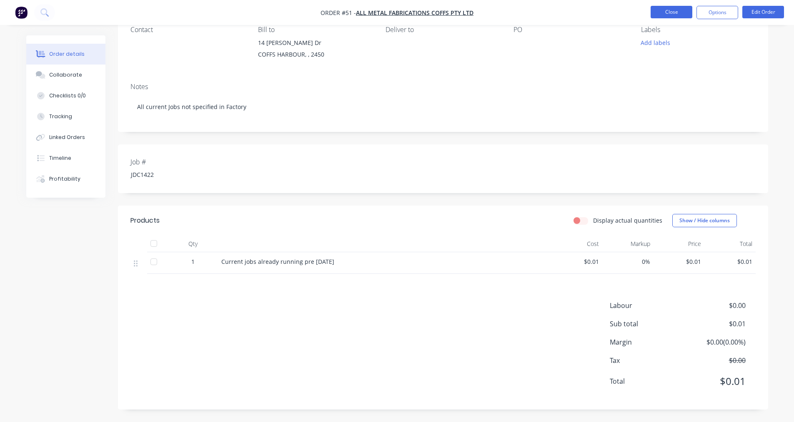
click at [677, 12] on button "Close" at bounding box center [671, 12] width 42 height 12
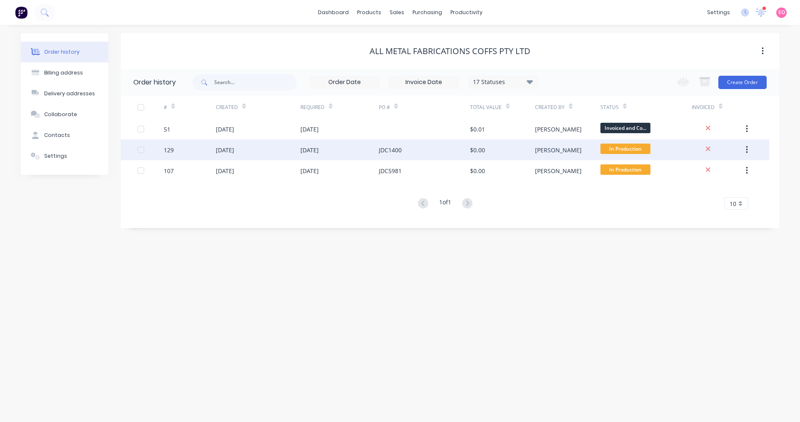
click at [227, 155] on div "[DATE]" at bounding box center [258, 150] width 85 height 21
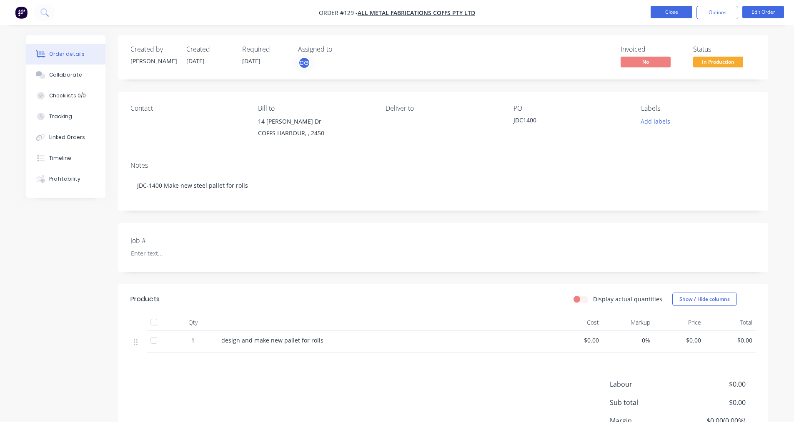
click at [682, 11] on button "Close" at bounding box center [671, 12] width 42 height 12
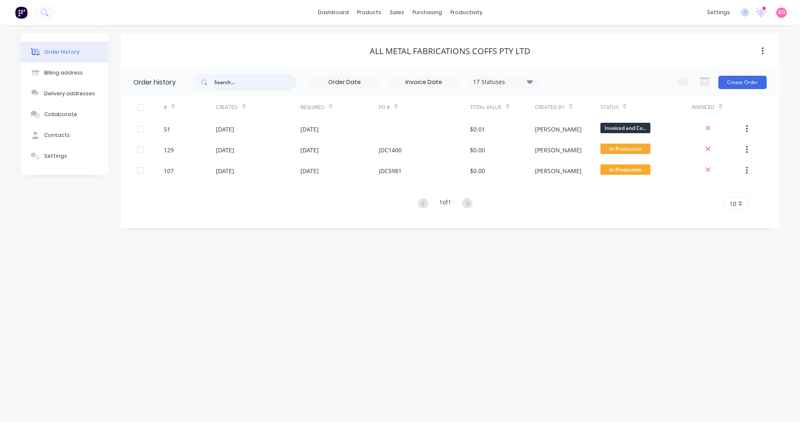
click at [241, 80] on input "text" at bounding box center [255, 82] width 82 height 17
type input "all"
click at [226, 83] on input "all" at bounding box center [255, 82] width 82 height 17
drag, startPoint x: 226, startPoint y: 83, endPoint x: 197, endPoint y: 83, distance: 28.8
click at [197, 83] on div "all" at bounding box center [244, 82] width 104 height 17
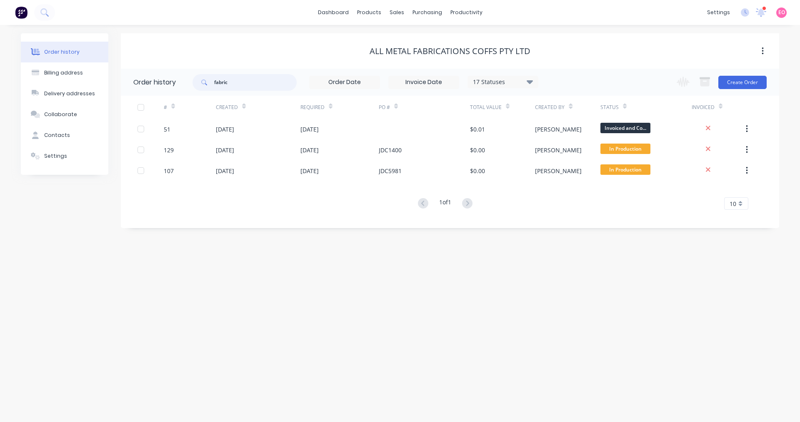
type input "fabric"
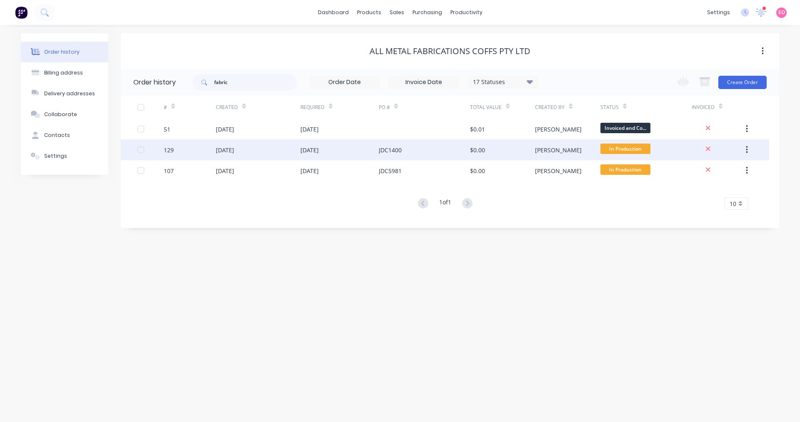
click at [319, 151] on div "[DATE]" at bounding box center [309, 150] width 18 height 9
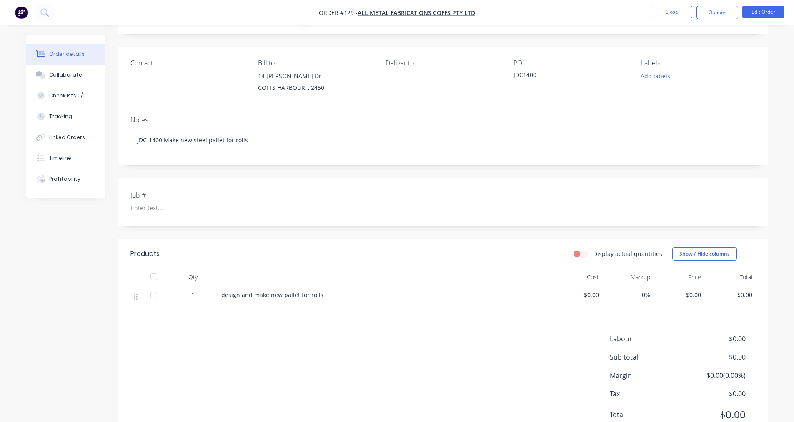
scroll to position [79, 0]
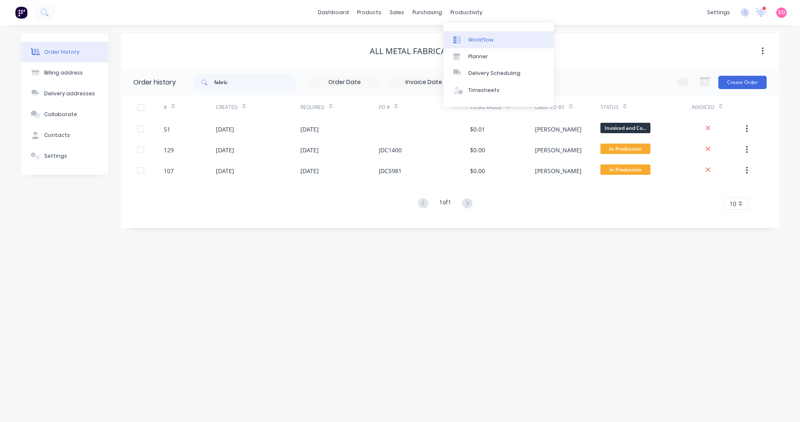
click at [472, 39] on div "Workflow" at bounding box center [480, 39] width 25 height 7
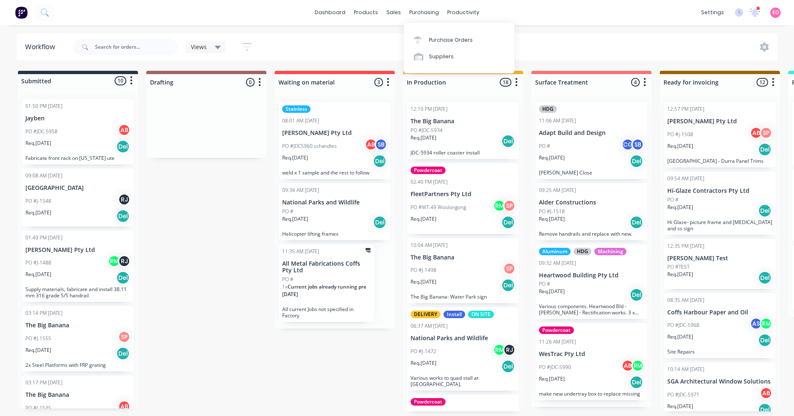
click at [461, 22] on div "Purchase Orders Suppliers" at bounding box center [459, 48] width 110 height 56
click at [466, 17] on div "productivity" at bounding box center [463, 12] width 40 height 12
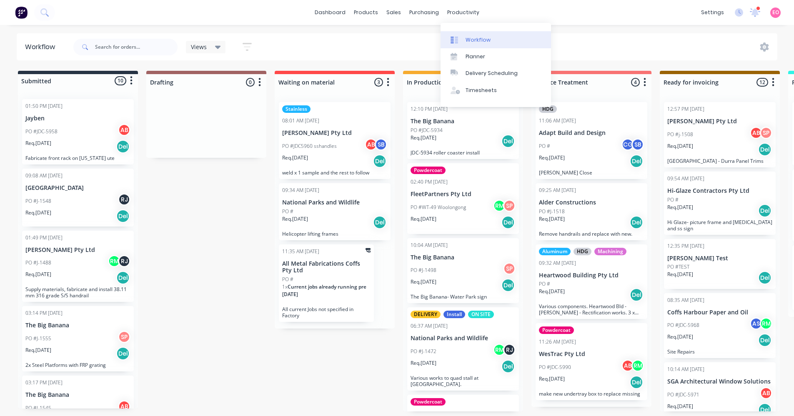
click at [469, 37] on div "Workflow" at bounding box center [477, 39] width 25 height 7
click at [322, 268] on p "All Metal Fabrications Coffs Pty Ltd" at bounding box center [326, 267] width 88 height 14
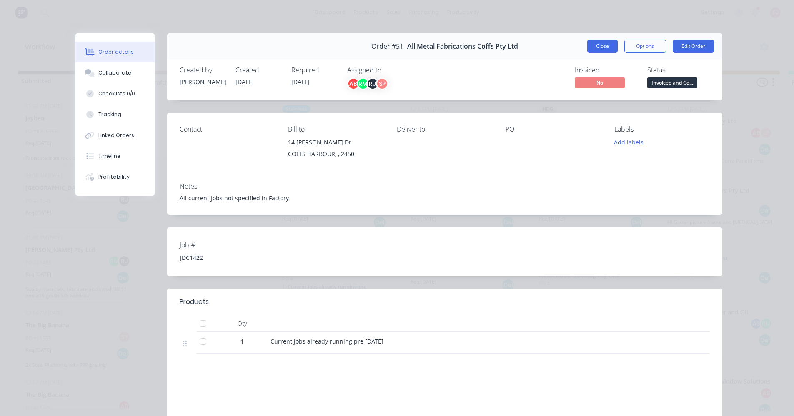
click at [592, 42] on button "Close" at bounding box center [602, 46] width 30 height 13
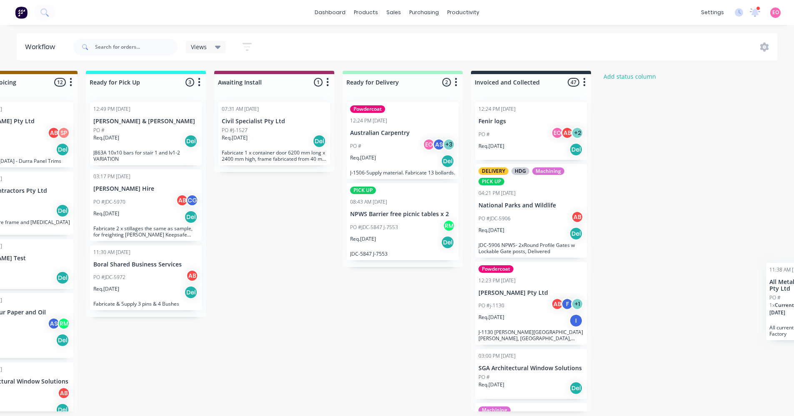
scroll to position [2, 717]
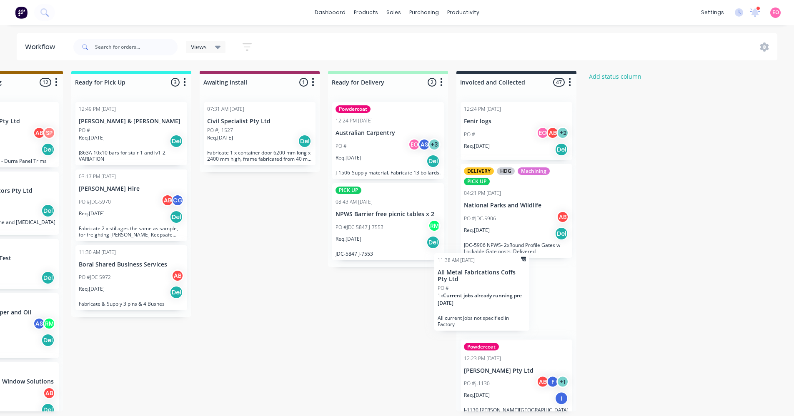
drag, startPoint x: 313, startPoint y: 268, endPoint x: 498, endPoint y: 264, distance: 184.6
click at [487, 276] on div "Submitted 10 Status colour #273444 hex #273444 Save Cancel Summaries Total orde…" at bounding box center [32, 241] width 1510 height 341
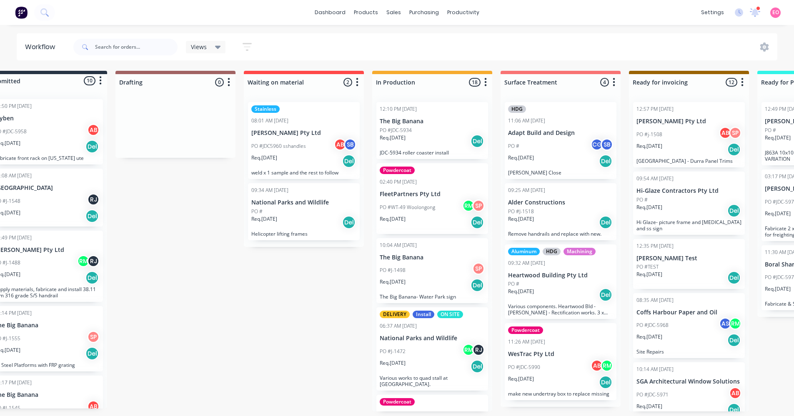
scroll to position [2, 0]
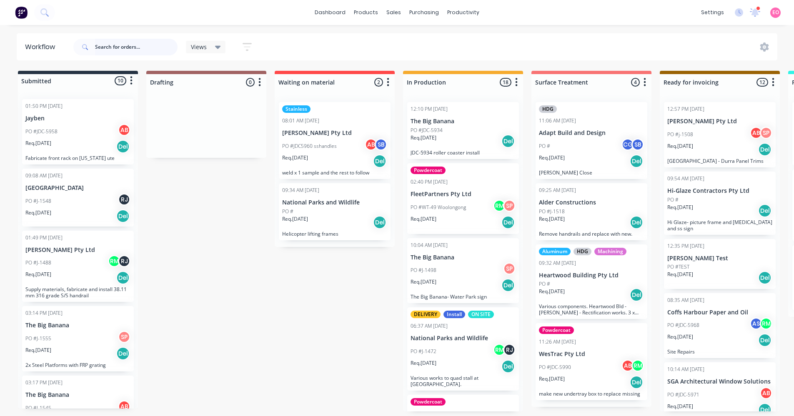
click at [121, 47] on input "text" at bounding box center [136, 47] width 82 height 17
type input "all meta"
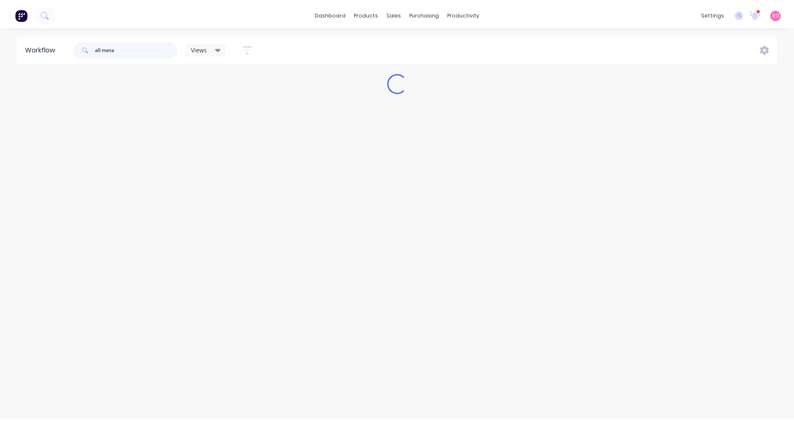
scroll to position [0, 0]
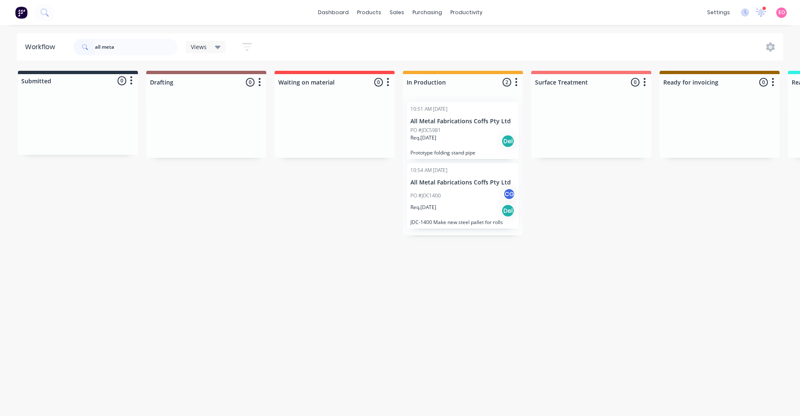
click at [314, 209] on div "Submitted 0 Status colour #273444 hex #273444 Save Cancel Summaries Total order…" at bounding box center [749, 163] width 1510 height 185
click at [410, 37] on div "Sales Orders" at bounding box center [427, 39] width 34 height 7
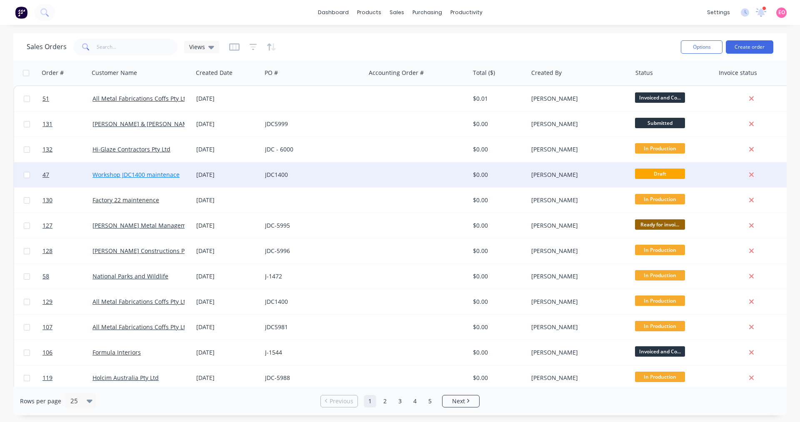
click at [127, 173] on link "Workshop JDC1400 maintenace" at bounding box center [135, 175] width 87 height 8
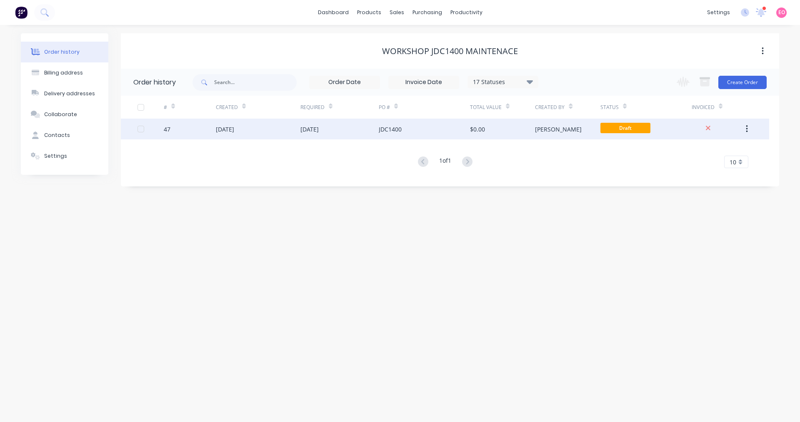
click at [369, 127] on div "[DATE]" at bounding box center [339, 129] width 78 height 21
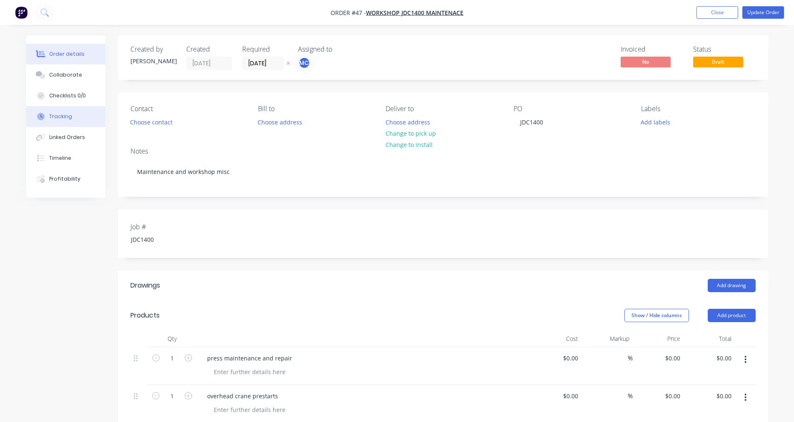
click at [73, 118] on button "Tracking" at bounding box center [65, 116] width 79 height 21
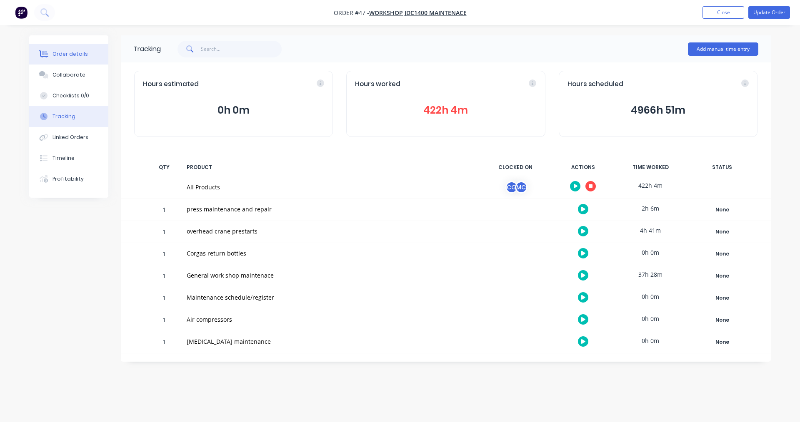
drag, startPoint x: 62, startPoint y: 45, endPoint x: 69, endPoint y: 48, distance: 6.7
click at [63, 46] on button "Order details" at bounding box center [68, 54] width 79 height 21
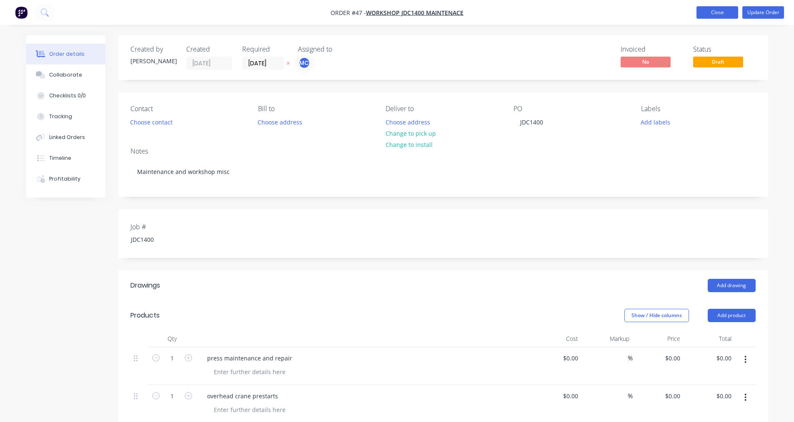
click at [717, 11] on button "Close" at bounding box center [717, 12] width 42 height 12
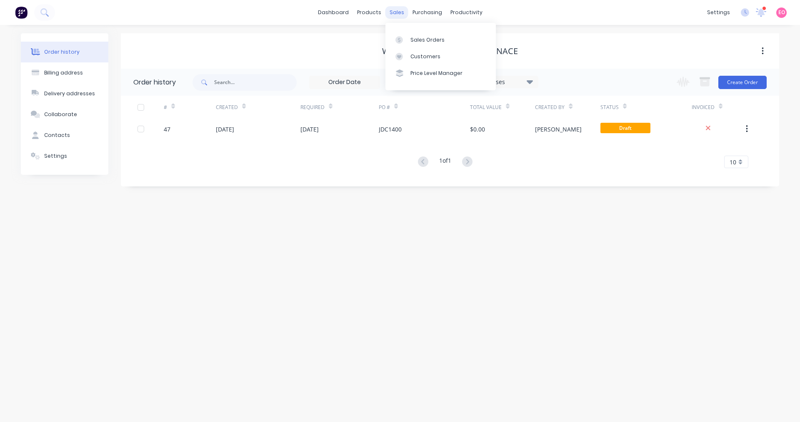
click at [395, 15] on div "sales" at bounding box center [396, 12] width 23 height 12
click at [410, 40] on div "Sales Orders" at bounding box center [427, 39] width 34 height 7
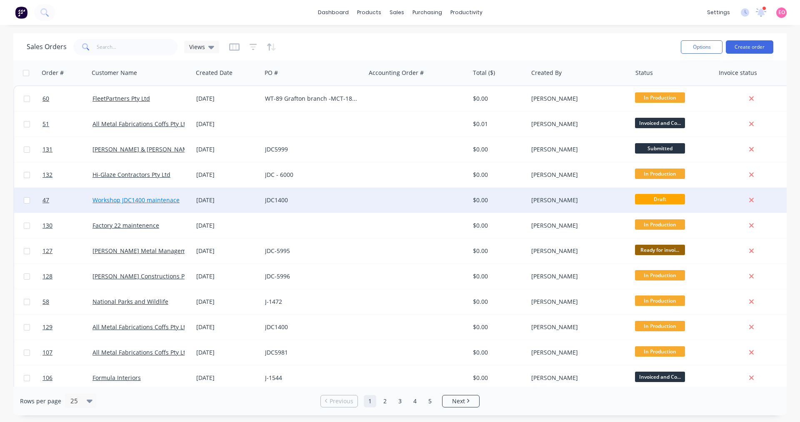
click at [116, 201] on link "Workshop JDC1400 maintenace" at bounding box center [135, 200] width 87 height 8
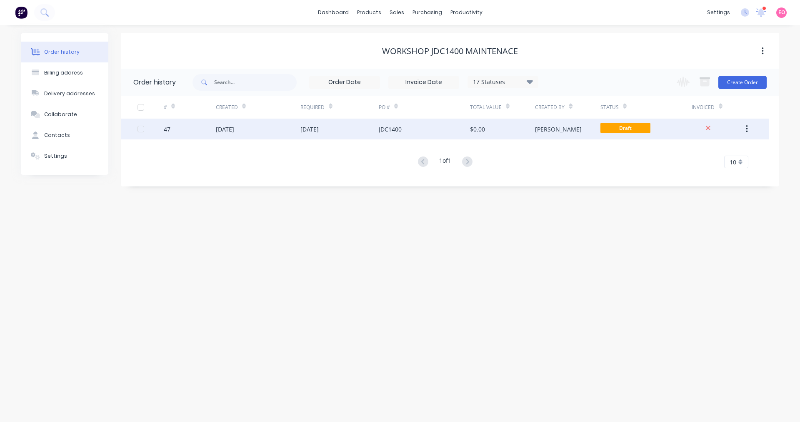
click at [319, 130] on div "[DATE]" at bounding box center [309, 129] width 18 height 9
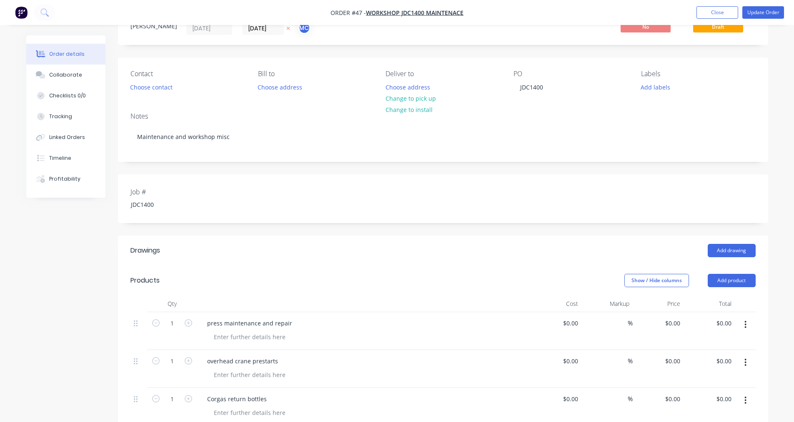
scroll to position [13, 0]
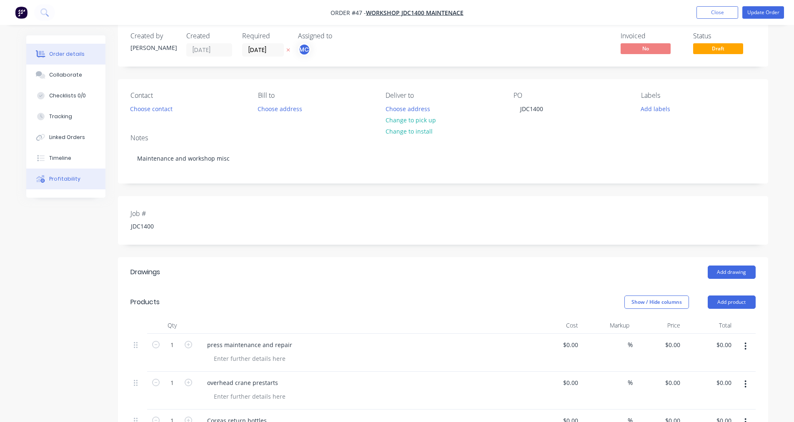
click at [74, 179] on div "Profitability" at bounding box center [64, 178] width 31 height 7
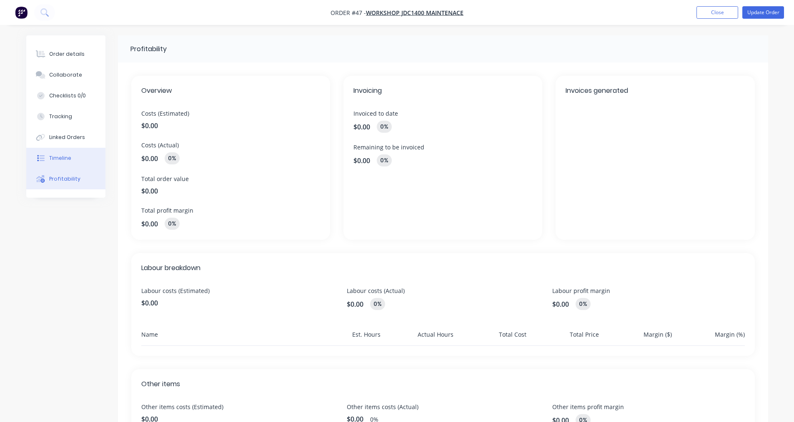
click at [76, 157] on button "Timeline" at bounding box center [65, 158] width 79 height 21
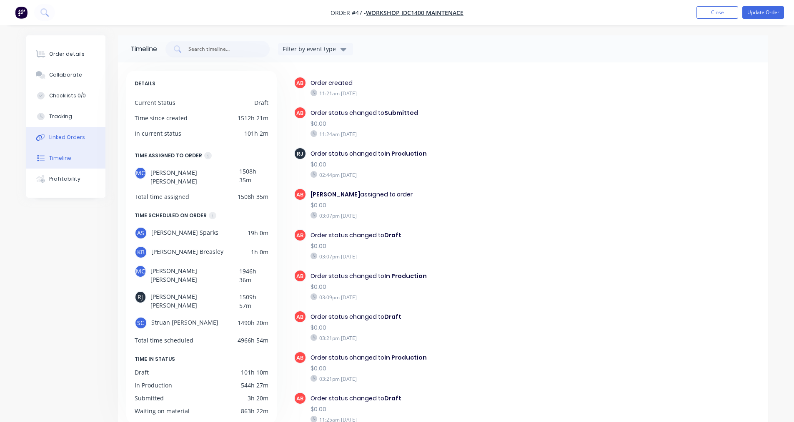
click at [75, 132] on button "Linked Orders" at bounding box center [65, 137] width 79 height 21
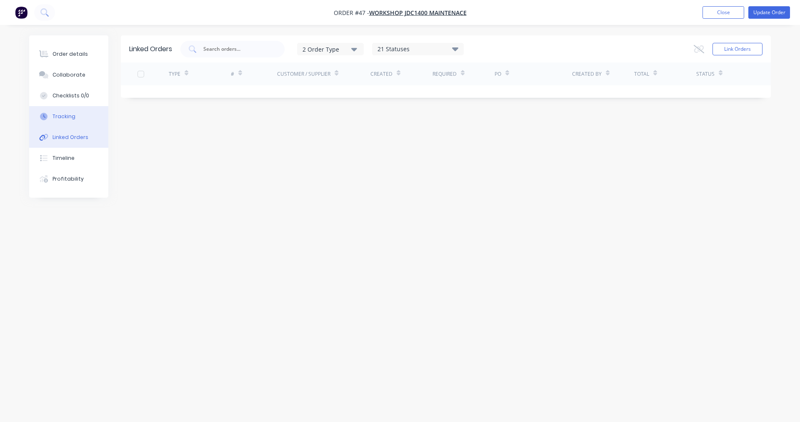
click at [76, 112] on button "Tracking" at bounding box center [68, 116] width 79 height 21
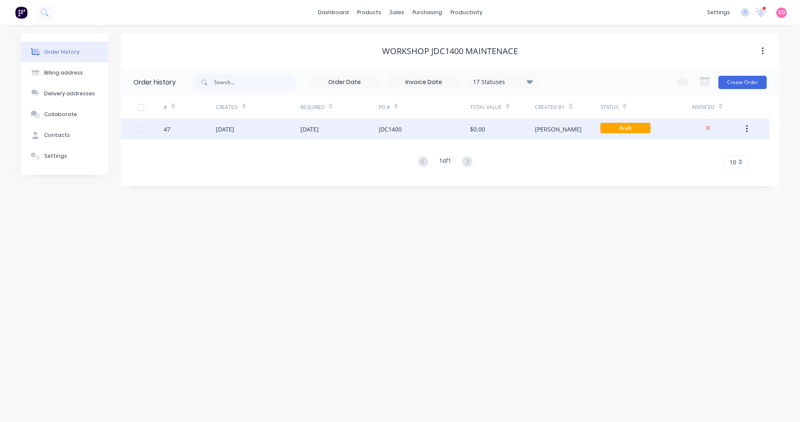
click at [735, 129] on div at bounding box center [718, 129] width 52 height 21
click at [747, 127] on icon "button" at bounding box center [747, 129] width 2 height 9
click at [610, 130] on span "Draft" at bounding box center [625, 128] width 50 height 10
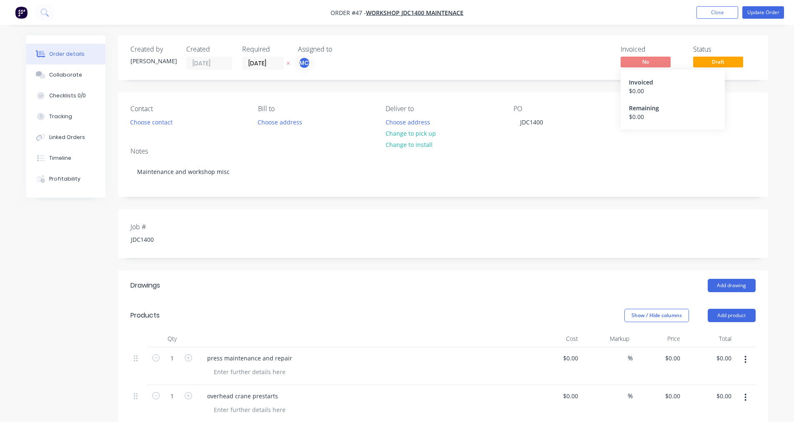
click at [653, 67] on span "No" at bounding box center [645, 62] width 50 height 10
click at [658, 62] on span "No" at bounding box center [645, 62] width 50 height 10
click at [630, 62] on span "No" at bounding box center [645, 62] width 50 height 10
click at [637, 61] on span "No" at bounding box center [645, 62] width 50 height 10
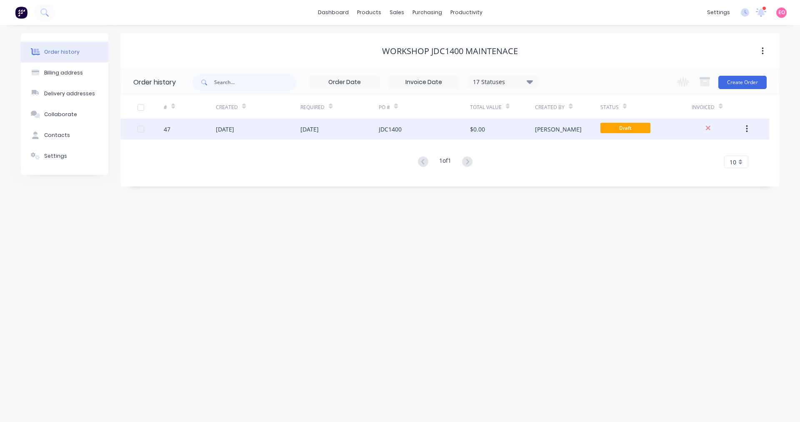
drag, startPoint x: 274, startPoint y: 135, endPoint x: 254, endPoint y: 135, distance: 20.4
click at [254, 135] on div "[DATE]" at bounding box center [258, 129] width 85 height 21
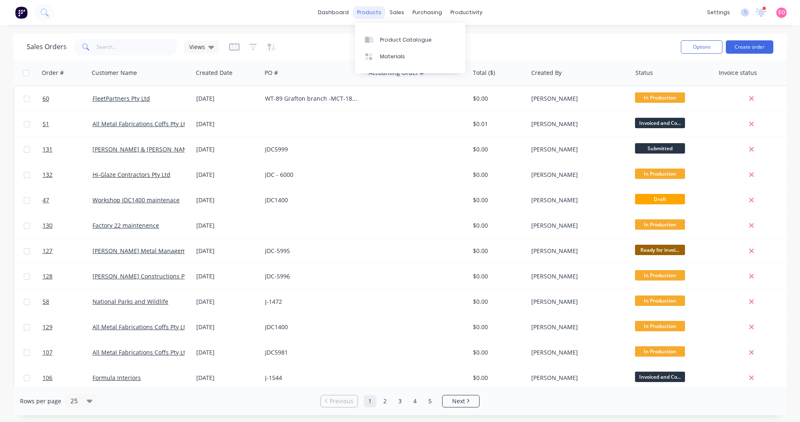
click at [367, 12] on div "products" at bounding box center [369, 12] width 32 height 12
click at [393, 10] on div "sales" at bounding box center [396, 12] width 23 height 12
click at [402, 39] on icon at bounding box center [398, 39] width 7 height 7
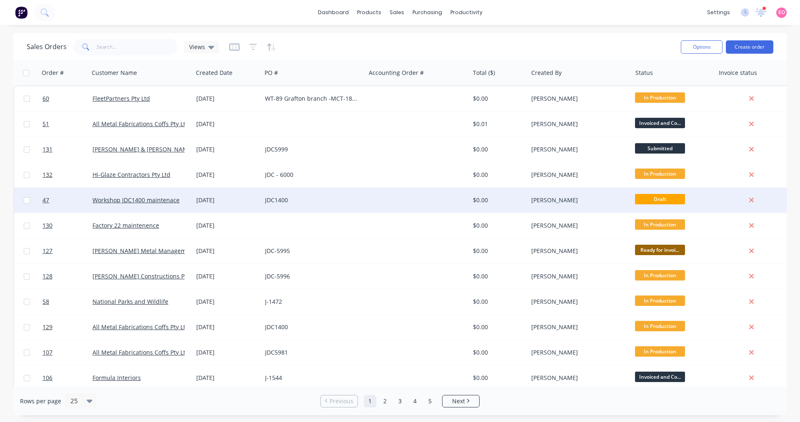
click at [661, 202] on span "Draft" at bounding box center [660, 199] width 50 height 10
click at [673, 200] on span "Draft" at bounding box center [660, 199] width 50 height 10
click at [29, 199] on input "checkbox" at bounding box center [27, 200] width 6 height 6
checkbox input "true"
click at [701, 46] on button "Options" at bounding box center [702, 46] width 42 height 13
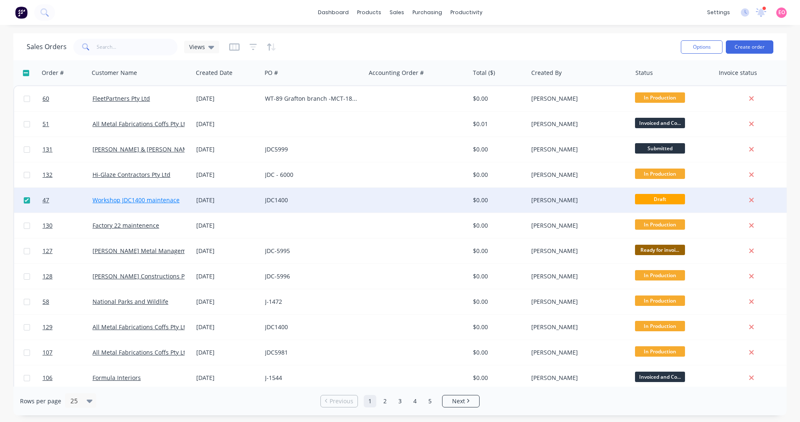
click at [147, 200] on link "Workshop JDC1400 maintenace" at bounding box center [135, 200] width 87 height 8
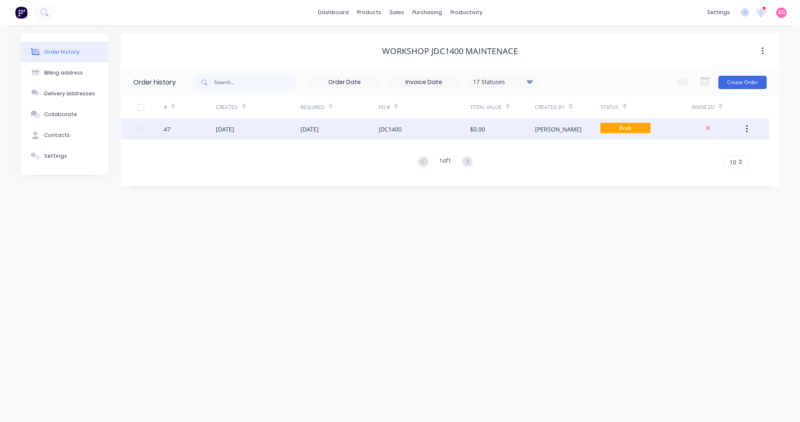
click at [747, 129] on icon "button" at bounding box center [747, 128] width 2 height 7
click at [747, 132] on icon "button" at bounding box center [747, 129] width 2 height 9
click at [165, 130] on div "47" at bounding box center [167, 129] width 7 height 9
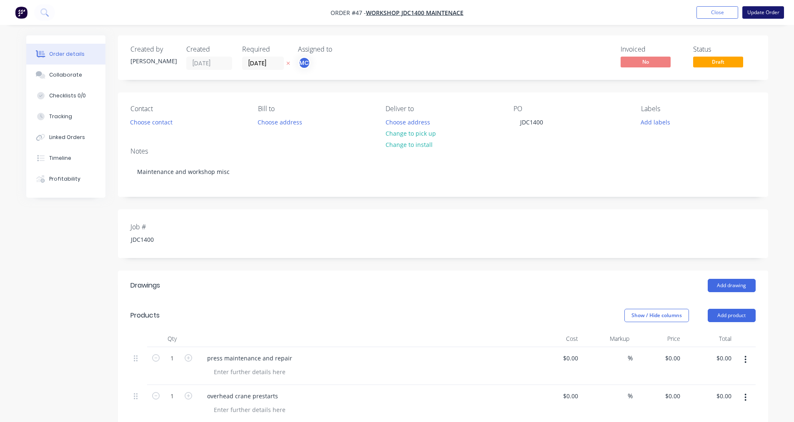
click at [771, 9] on button "Update Order" at bounding box center [763, 12] width 42 height 12
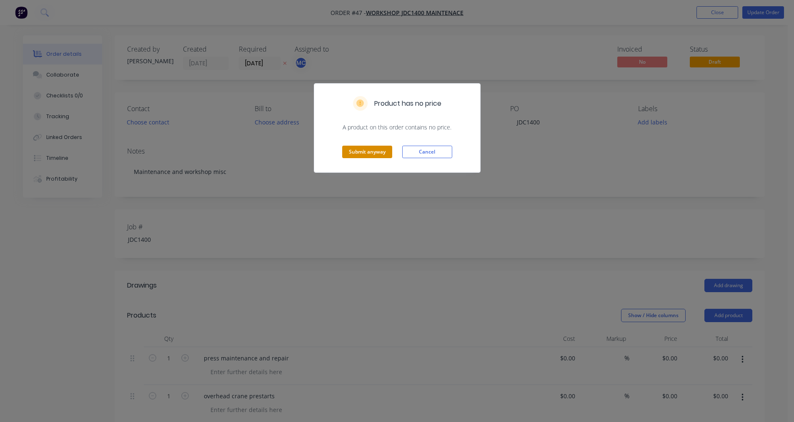
click at [362, 154] on button "Submit anyway" at bounding box center [367, 152] width 50 height 12
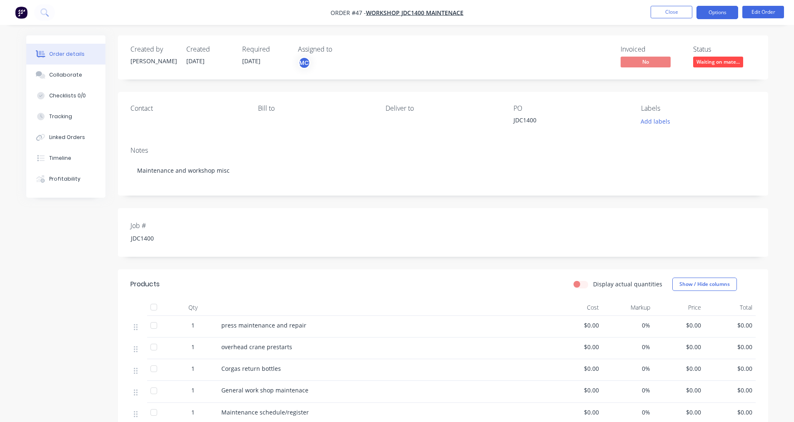
click at [717, 14] on button "Options" at bounding box center [717, 12] width 42 height 13
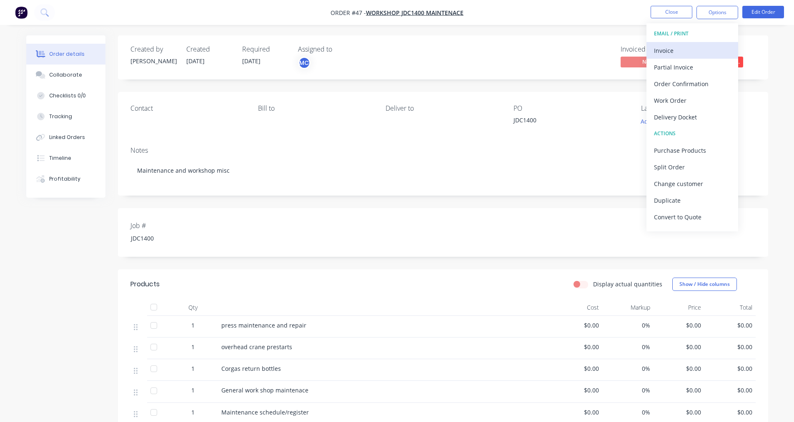
click at [681, 47] on div "Invoice" at bounding box center [692, 51] width 77 height 12
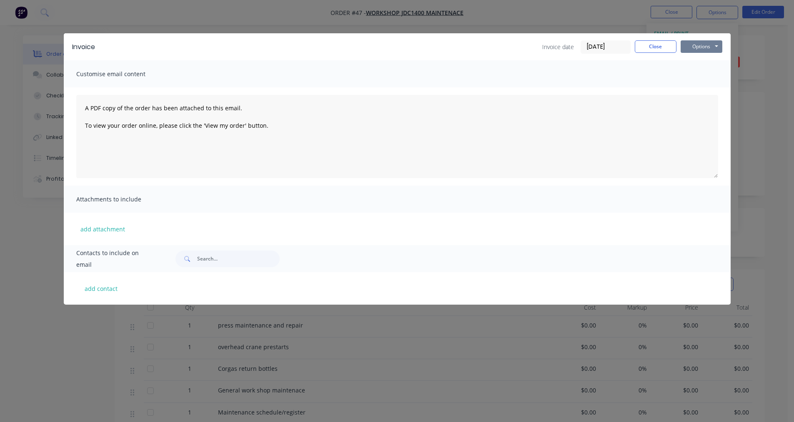
click at [711, 44] on button "Options" at bounding box center [701, 46] width 42 height 12
click at [667, 46] on button "Close" at bounding box center [656, 46] width 42 height 12
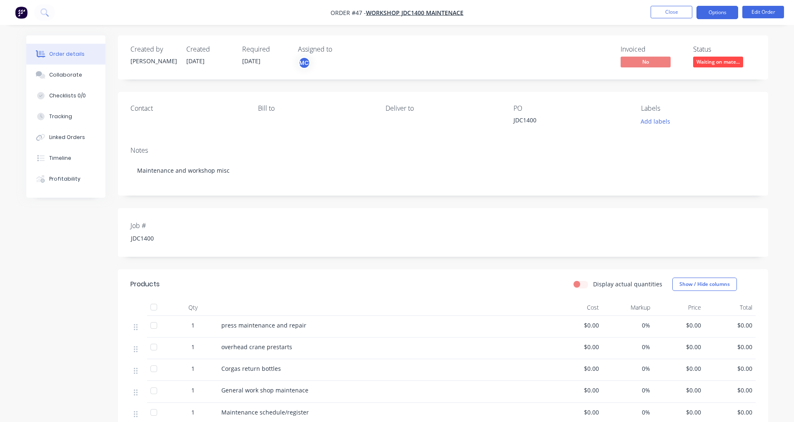
click at [721, 11] on button "Options" at bounding box center [717, 12] width 42 height 13
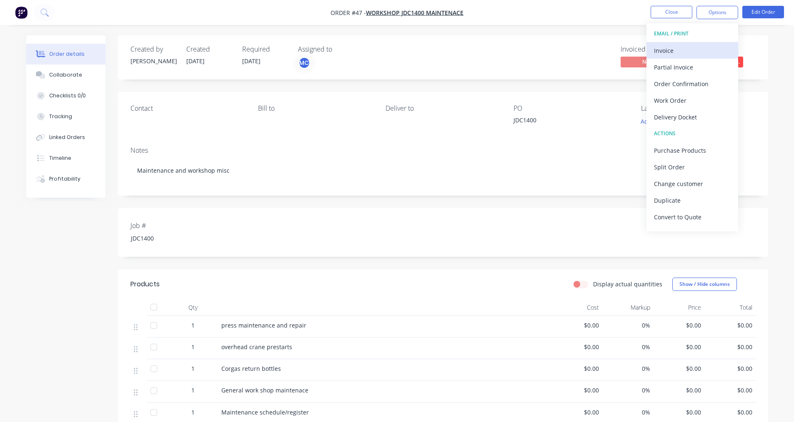
click at [692, 53] on div "Invoice" at bounding box center [692, 51] width 77 height 12
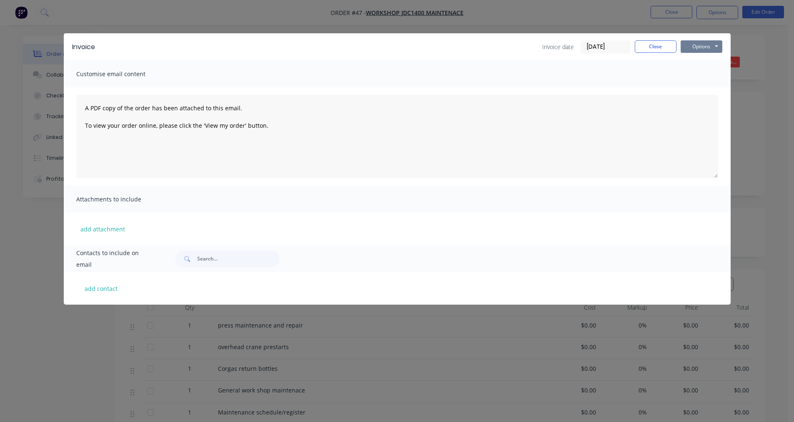
click at [717, 49] on button "Options" at bounding box center [701, 46] width 42 height 12
click at [710, 62] on button "Preview" at bounding box center [706, 62] width 53 height 14
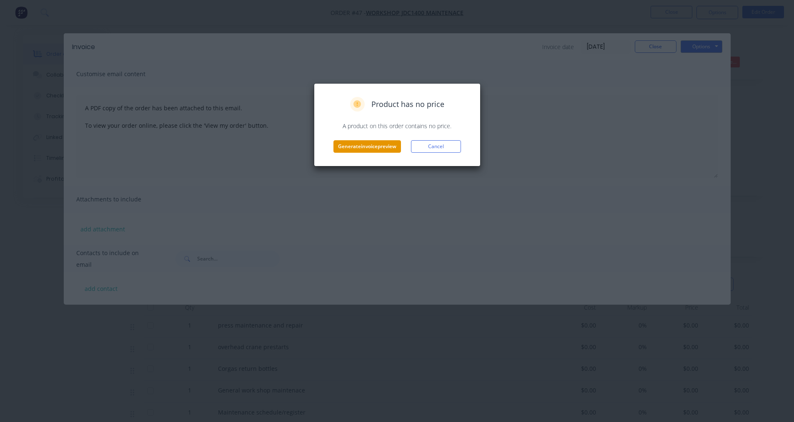
click at [360, 149] on button "Generate invoice preview" at bounding box center [366, 146] width 67 height 12
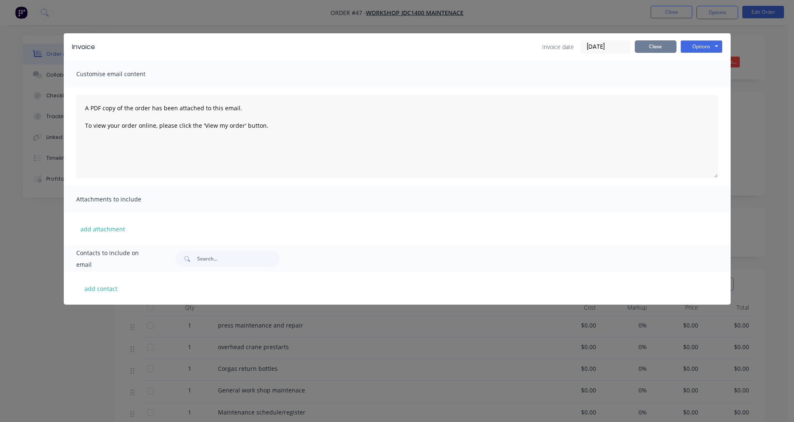
click at [652, 44] on button "Close" at bounding box center [656, 46] width 42 height 12
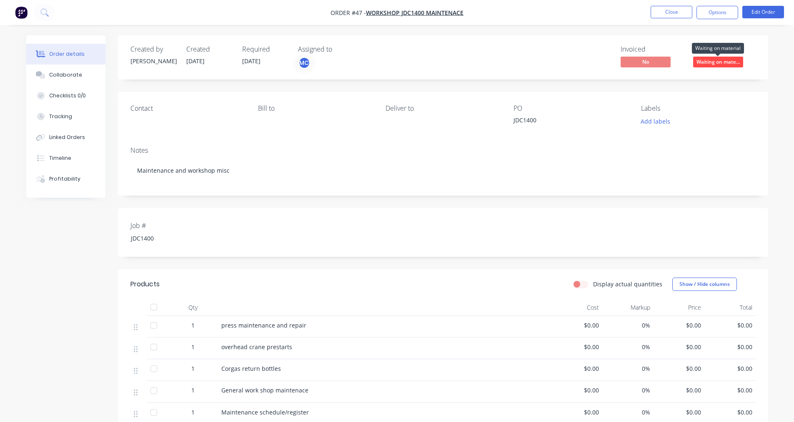
click at [729, 64] on span "Waiting on mate..." at bounding box center [718, 62] width 50 height 10
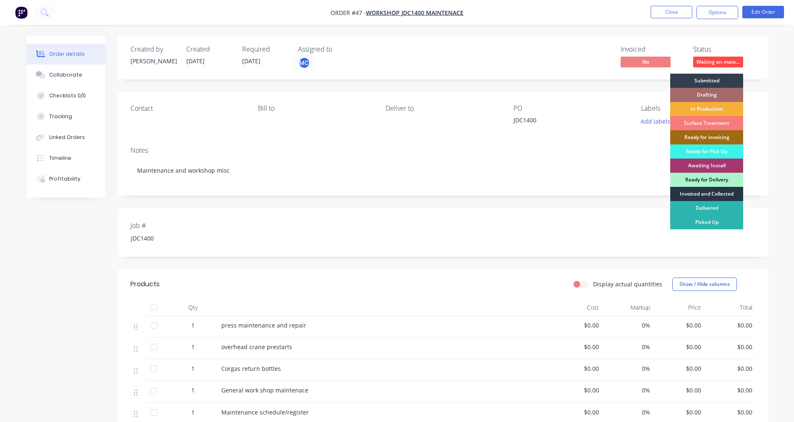
click at [707, 192] on div "Invoiced and Collected" at bounding box center [706, 194] width 73 height 14
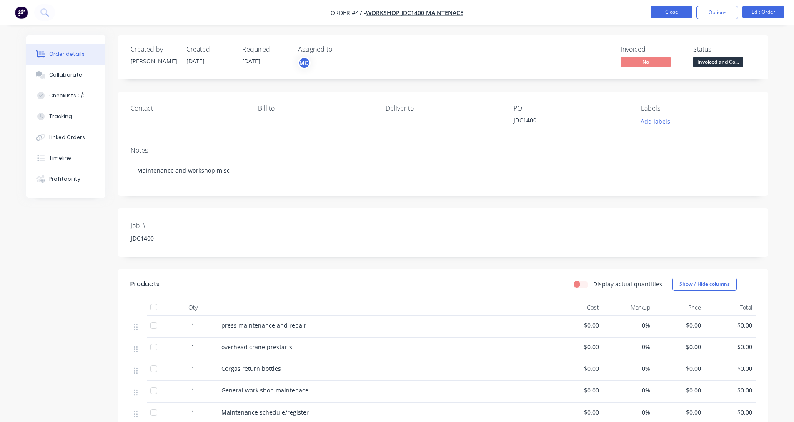
click at [671, 12] on button "Close" at bounding box center [671, 12] width 42 height 12
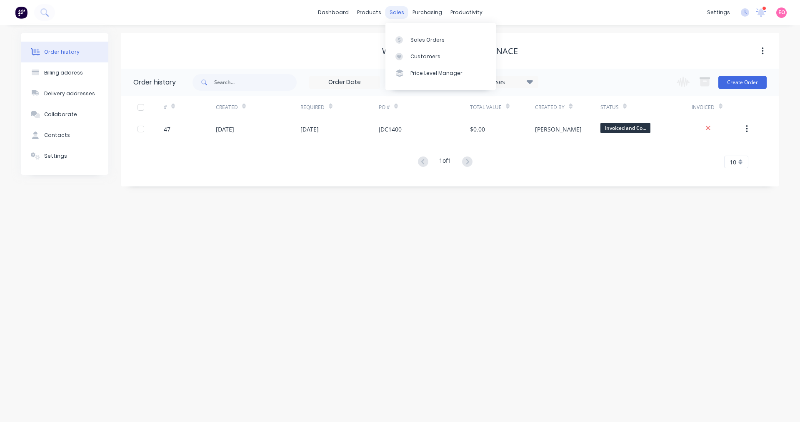
click at [406, 13] on div "sales" at bounding box center [396, 12] width 23 height 12
click at [413, 38] on div "Sales Orders" at bounding box center [427, 39] width 34 height 7
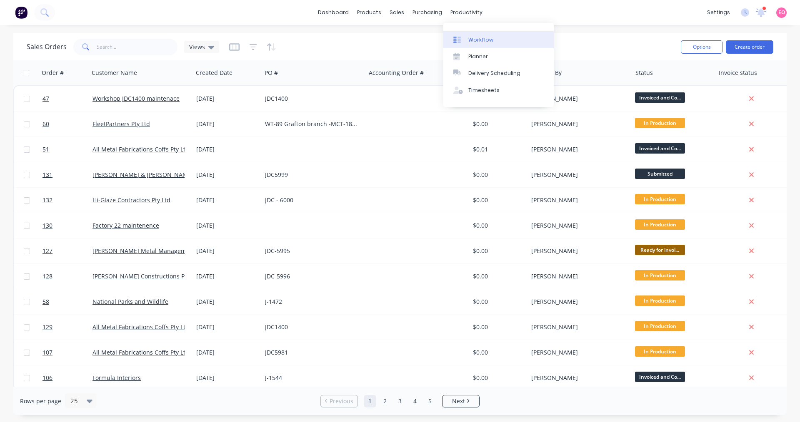
click at [470, 40] on div "Workflow" at bounding box center [480, 39] width 25 height 7
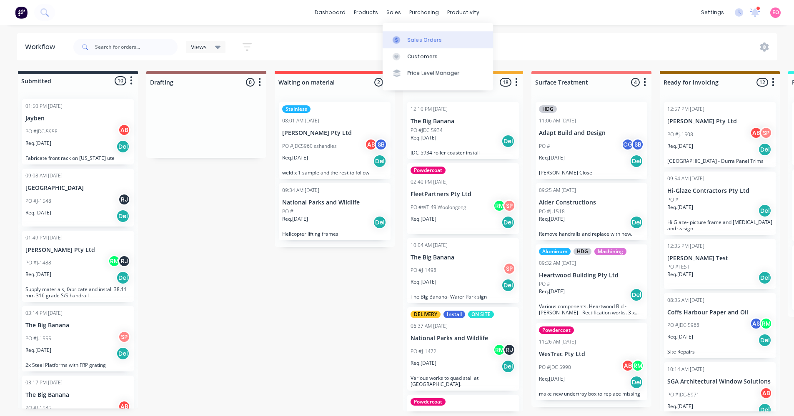
click at [407, 43] on div "Sales Orders" at bounding box center [424, 39] width 34 height 7
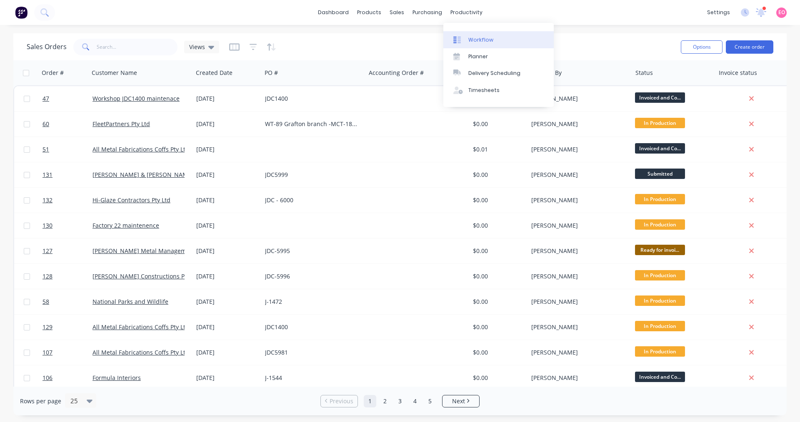
click at [472, 42] on div "Workflow" at bounding box center [480, 39] width 25 height 7
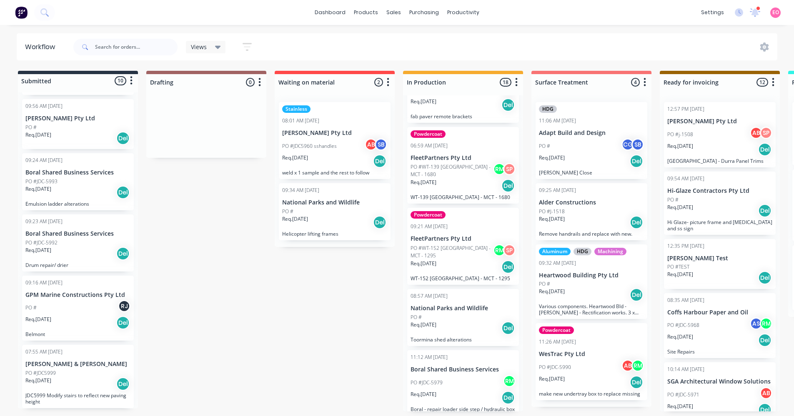
scroll to position [500, 0]
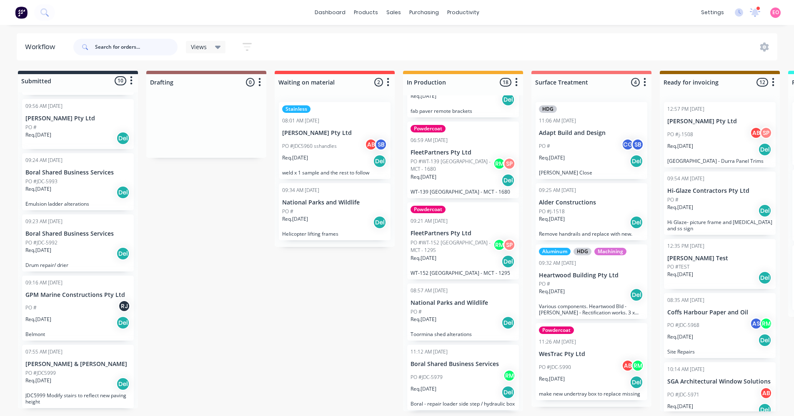
click at [121, 48] on input "text" at bounding box center [136, 47] width 82 height 17
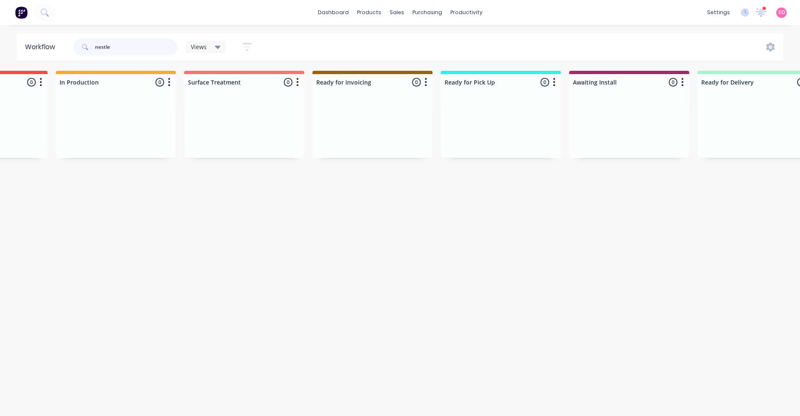
scroll to position [0, 0]
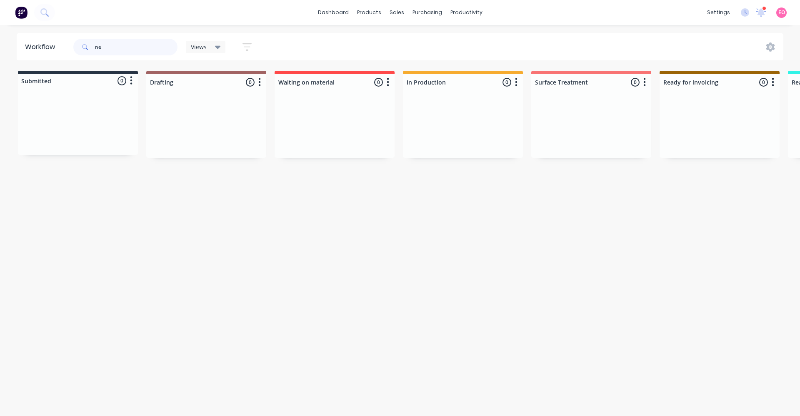
type input "n"
drag, startPoint x: 133, startPoint y: 47, endPoint x: 0, endPoint y: 29, distance: 134.1
click at [0, 29] on div "dashboard products sales purchasing productivity dashboard products Product Cat…" at bounding box center [400, 183] width 800 height 366
type input "1"
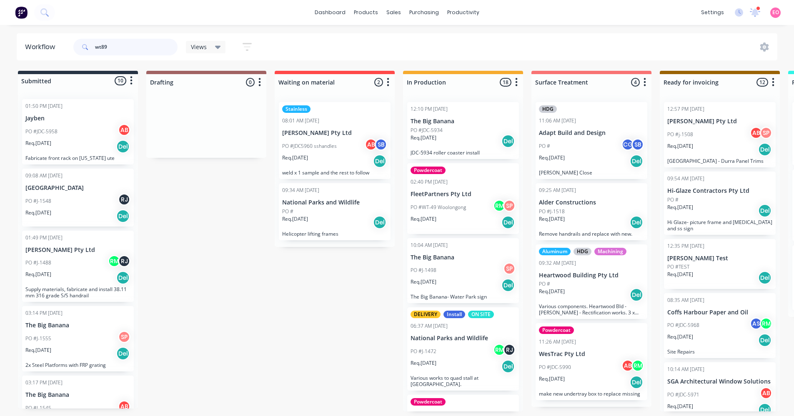
drag, startPoint x: 130, startPoint y: 44, endPoint x: 0, endPoint y: 46, distance: 130.4
click at [0, 46] on div "Workflow wt89 Views Save new view None (Default) edit Show/Hide statuses Show l…" at bounding box center [397, 46] width 794 height 27
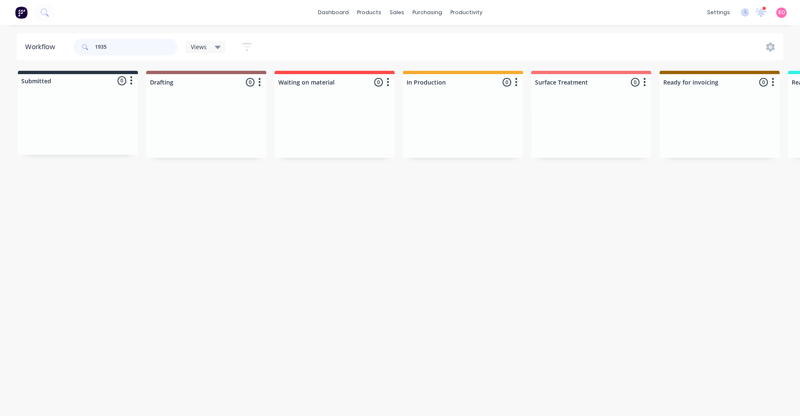
drag, startPoint x: 111, startPoint y: 51, endPoint x: 39, endPoint y: 42, distance: 72.6
click at [39, 42] on header "Workflow 1935 Views Save new view None (Default) edit Show/Hide statuses Show l…" at bounding box center [400, 46] width 767 height 27
click at [127, 52] on input "5848" at bounding box center [136, 47] width 82 height 17
drag, startPoint x: 127, startPoint y: 52, endPoint x: 4, endPoint y: 38, distance: 124.5
click at [6, 38] on div "Workflow 5848 Views Save new view None (Default) edit Show/Hide statuses Show l…" at bounding box center [400, 46] width 800 height 27
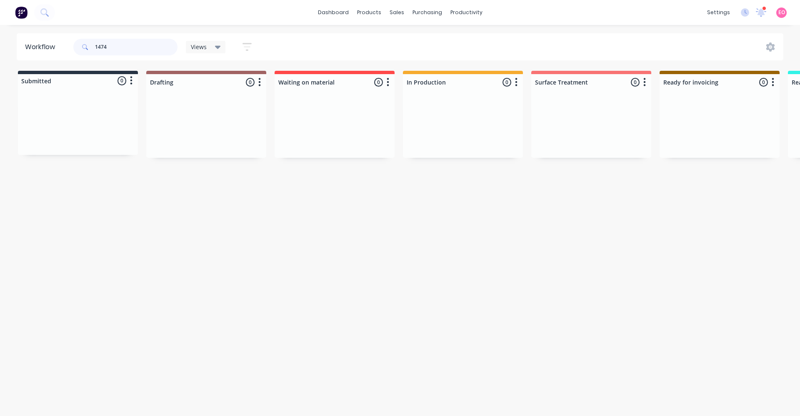
click at [106, 43] on input "1474" at bounding box center [136, 47] width 82 height 17
drag, startPoint x: 42, startPoint y: 29, endPoint x: 0, endPoint y: 5, distance: 48.2
click at [0, 5] on div "dashboard products sales purchasing productivity dashboard products Product Cat…" at bounding box center [400, 183] width 800 height 366
drag, startPoint x: 126, startPoint y: 45, endPoint x: 0, endPoint y: 14, distance: 130.1
click at [0, 14] on div "dashboard products sales purchasing productivity dashboard products Product Cat…" at bounding box center [400, 183] width 800 height 366
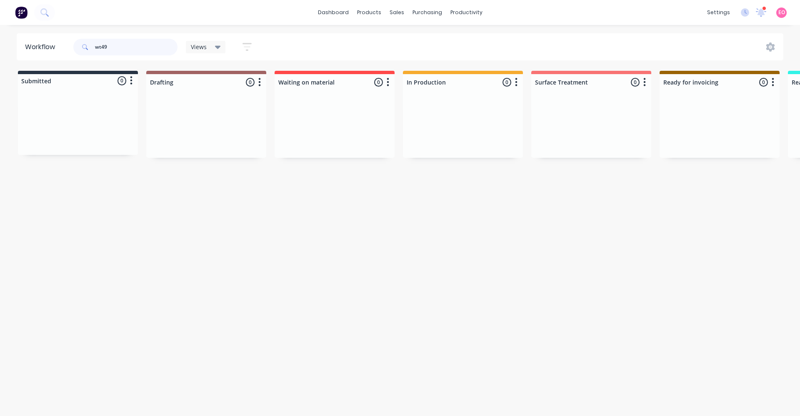
drag, startPoint x: 112, startPoint y: 43, endPoint x: 55, endPoint y: 43, distance: 56.7
click at [55, 43] on header "Workflow wt49 Views Save new view None (Default) edit Show/Hide statuses Show l…" at bounding box center [400, 46] width 767 height 27
type input "s"
drag, startPoint x: 125, startPoint y: 46, endPoint x: 28, endPoint y: 42, distance: 96.7
click at [29, 42] on header "Workflow westrac Views Save new view None (Default) edit Show/Hide statuses Sho…" at bounding box center [400, 46] width 767 height 27
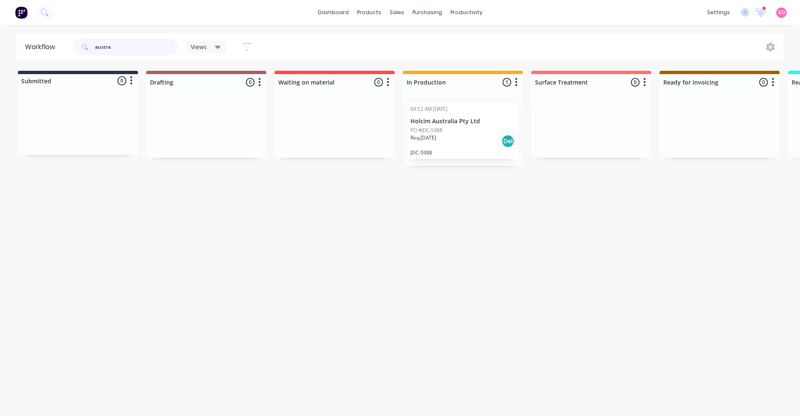
click at [165, 51] on input "austra" at bounding box center [136, 47] width 82 height 17
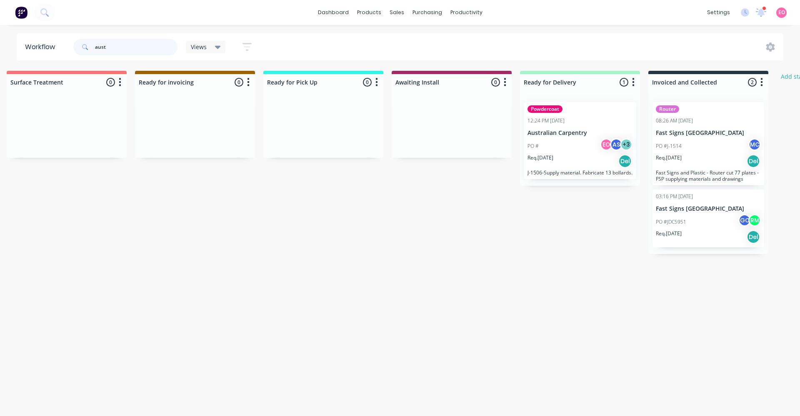
scroll to position [0, 549]
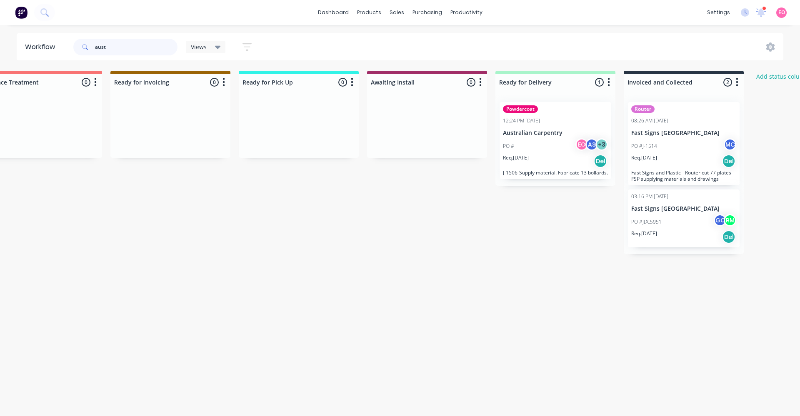
drag, startPoint x: 128, startPoint y: 49, endPoint x: 28, endPoint y: 32, distance: 101.9
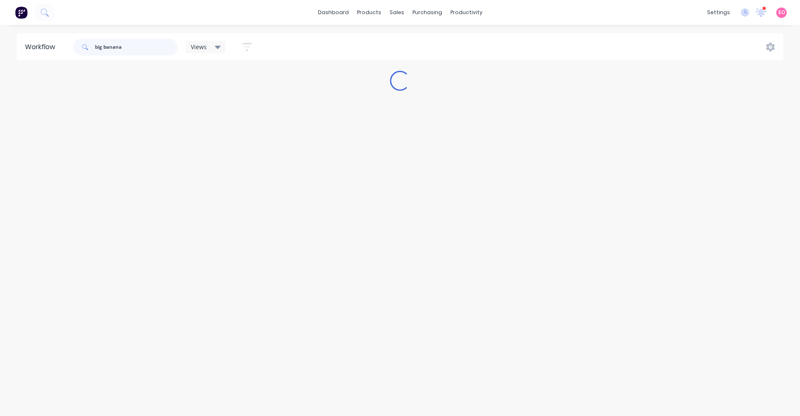
scroll to position [0, 0]
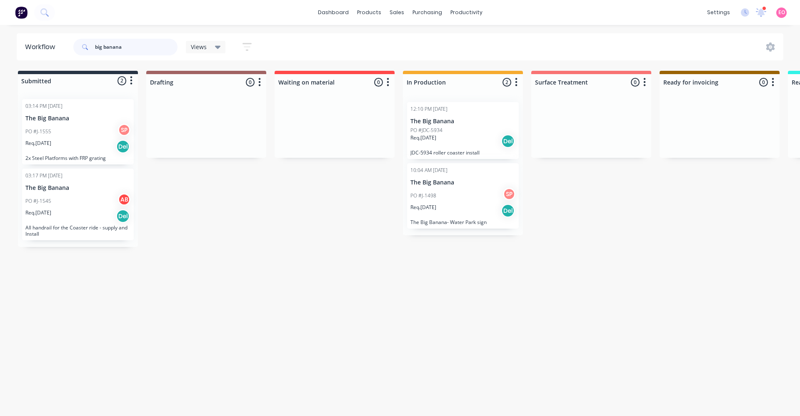
drag, startPoint x: 127, startPoint y: 47, endPoint x: 0, endPoint y: 23, distance: 129.4
click at [0, 23] on div "dashboard products sales purchasing productivity dashboard products Product Cat…" at bounding box center [400, 183] width 800 height 366
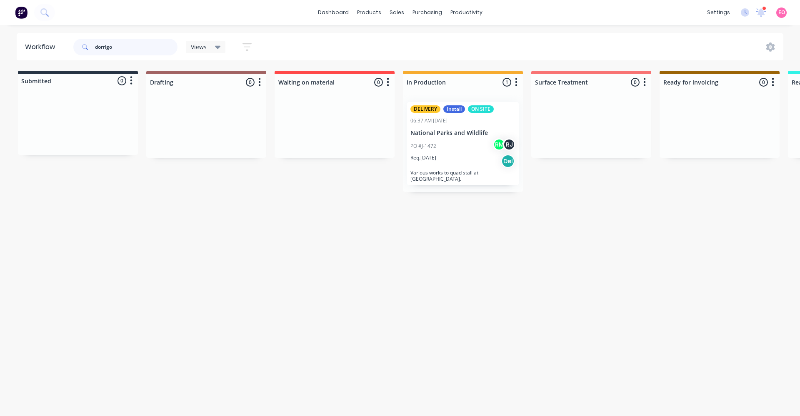
drag, startPoint x: 132, startPoint y: 50, endPoint x: 48, endPoint y: 37, distance: 85.0
click at [48, 37] on header "Workflow dorrigo Views Save new view None (Default) edit Show/Hide statuses Sho…" at bounding box center [400, 46] width 767 height 27
type input "1506"
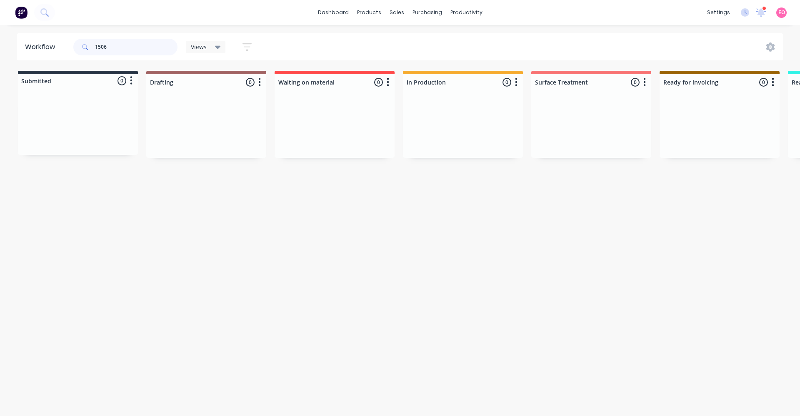
drag, startPoint x: 75, startPoint y: 45, endPoint x: 0, endPoint y: 29, distance: 77.1
click at [5, 32] on div "dashboard products sales purchasing productivity dashboard products Product Cat…" at bounding box center [400, 183] width 800 height 366
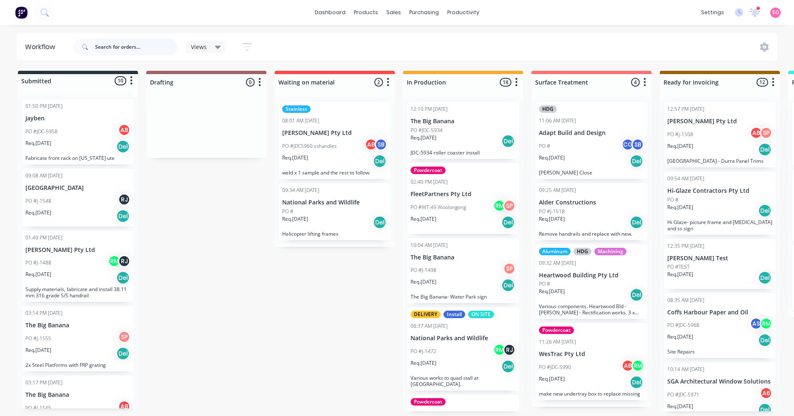
click at [126, 47] on input "text" at bounding box center [136, 47] width 82 height 17
type input "j863"
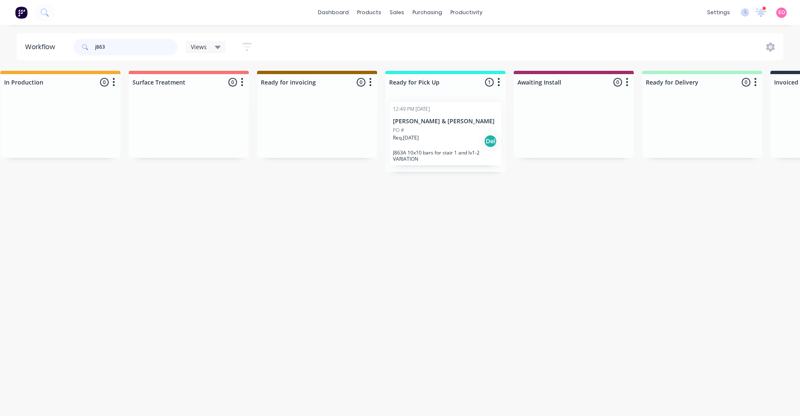
scroll to position [0, 405]
drag, startPoint x: 137, startPoint y: 45, endPoint x: 18, endPoint y: 40, distance: 118.8
click at [19, 40] on header "Workflow j863 Views Save new view None (Default) edit Show/Hide statuses Show l…" at bounding box center [400, 46] width 767 height 27
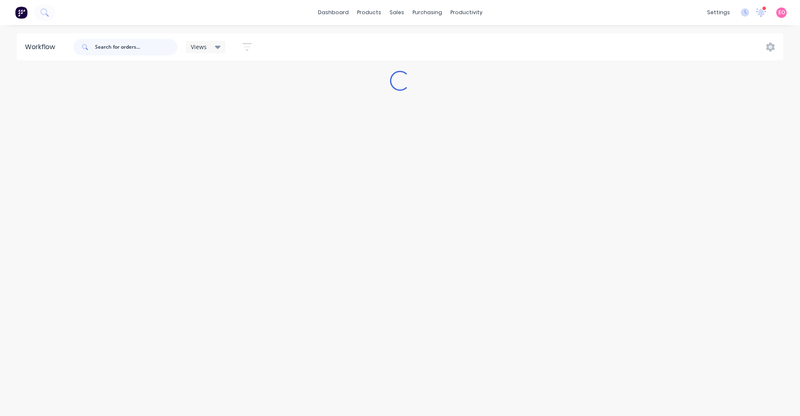
scroll to position [0, 0]
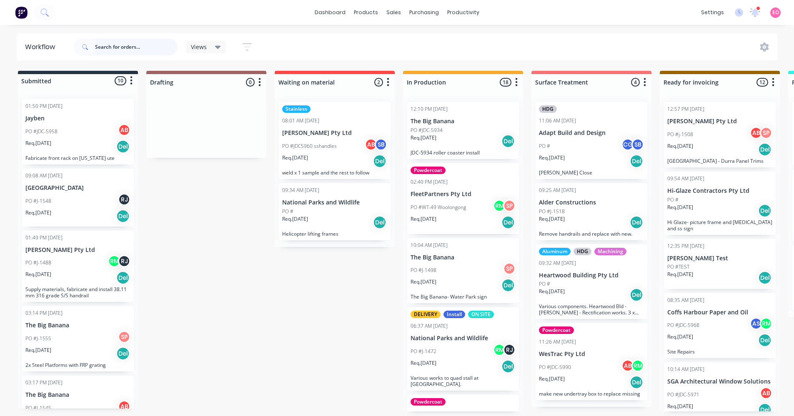
click at [141, 46] on input "text" at bounding box center [136, 47] width 82 height 17
type input "5953"
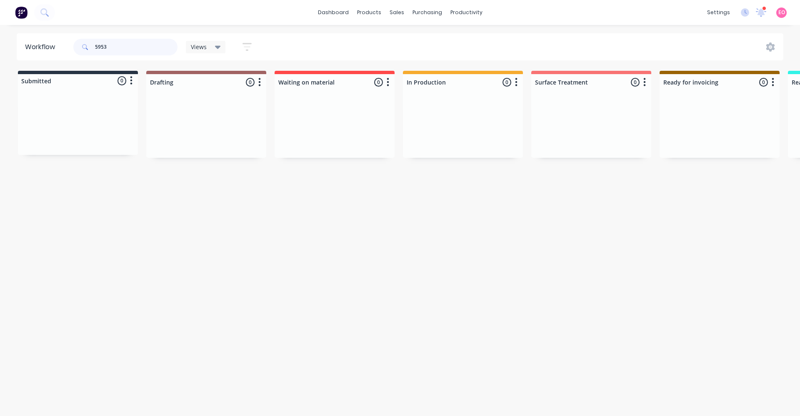
drag, startPoint x: 121, startPoint y: 46, endPoint x: 47, endPoint y: 41, distance: 73.9
click at [47, 41] on header "Workflow 5953 Views Save new view None (Default) edit Show/Hide statuses Show l…" at bounding box center [400, 46] width 767 height 27
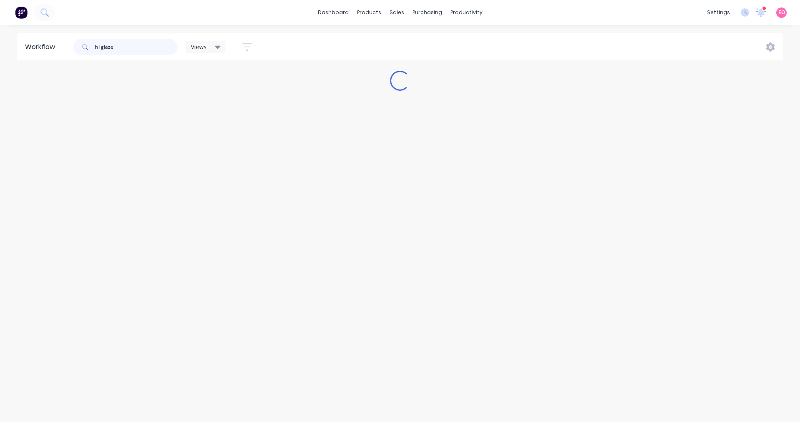
type input "hi glaze"
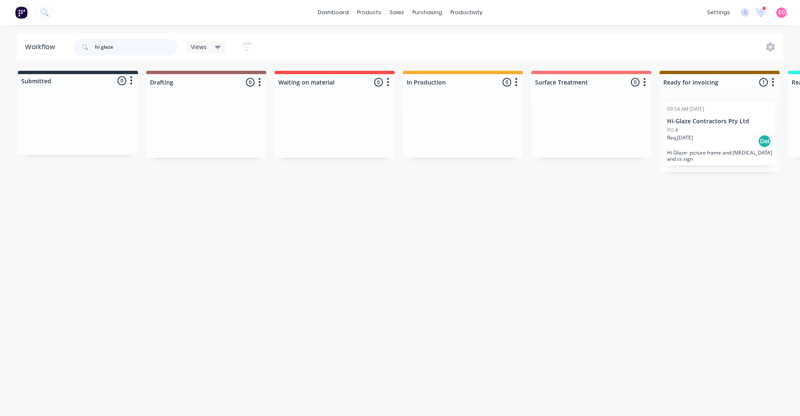
drag, startPoint x: 162, startPoint y: 50, endPoint x: 0, endPoint y: 48, distance: 162.1
click at [0, 48] on div "Workflow hi glaze Views Save new view None (Default) edit Show/Hide statuses Sh…" at bounding box center [400, 46] width 800 height 27
